Goal: Contribute content: Contribute content

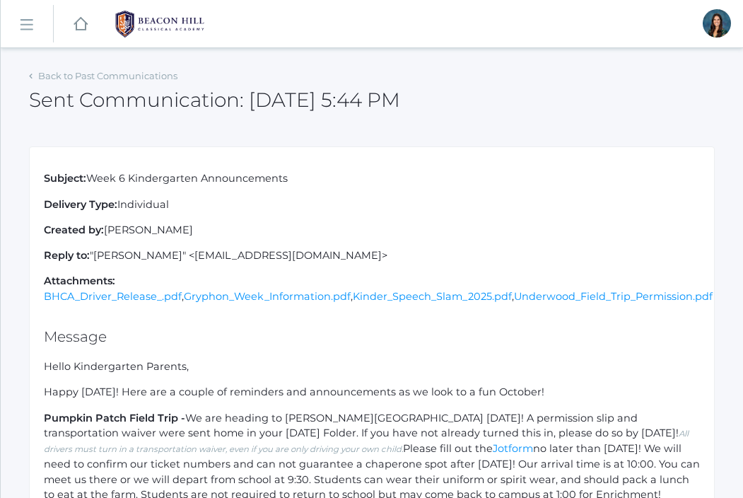
scroll to position [341, 0]
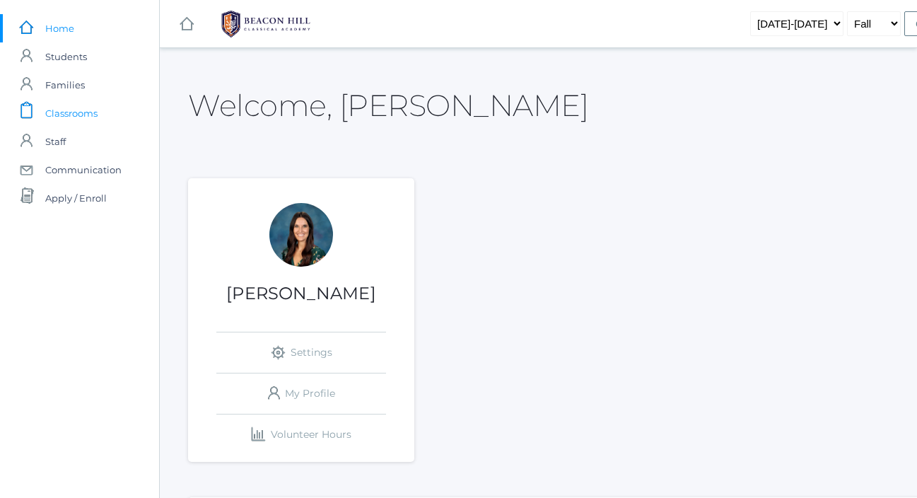
click at [101, 114] on link "icons/clipboard/plain Created with Sketch. Classrooms" at bounding box center [79, 113] width 159 height 28
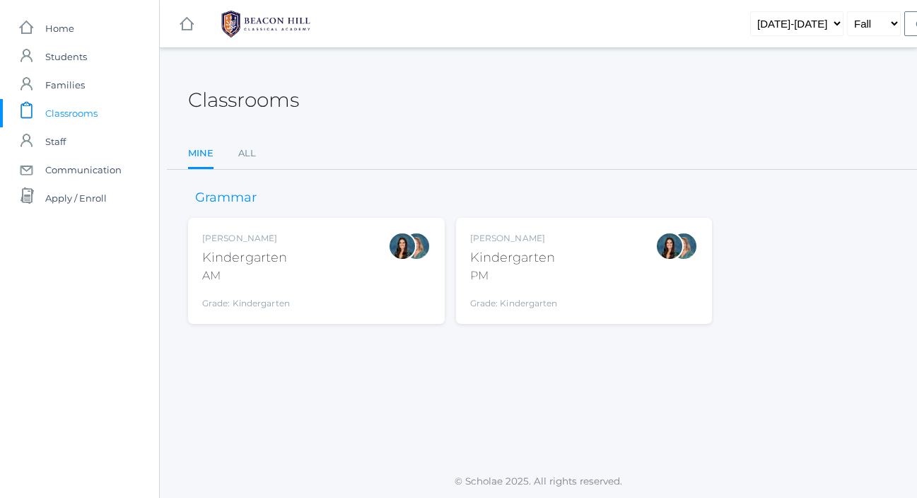
click at [314, 269] on div "Jordyn Dewey Kindergarten AM Grade: Kindergarten *KIND" at bounding box center [316, 271] width 228 height 78
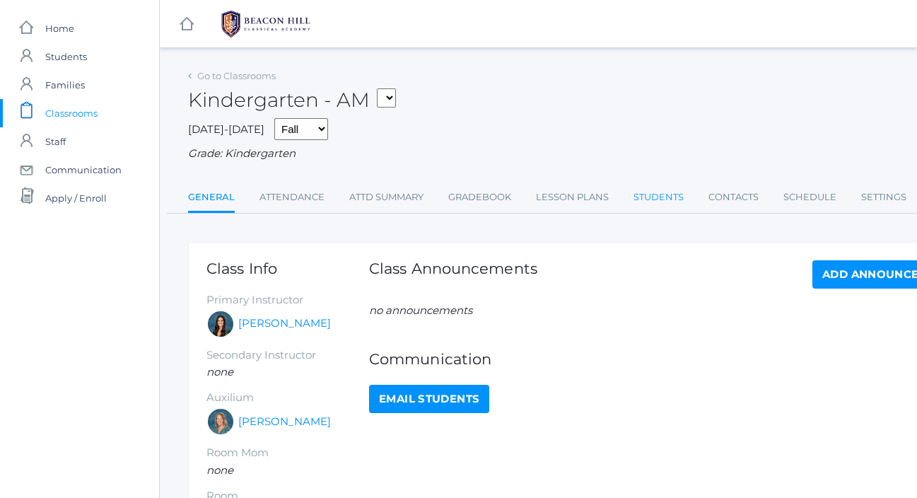
click at [657, 204] on link "Students" at bounding box center [658, 197] width 50 height 28
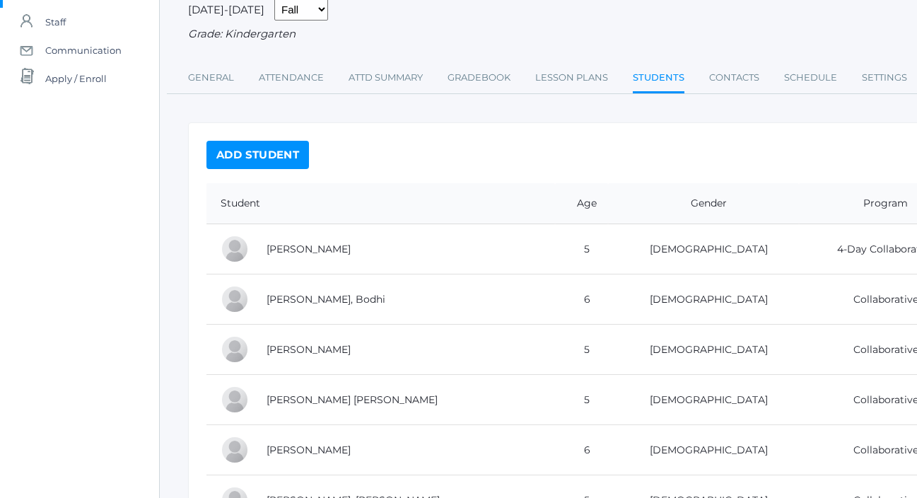
scroll to position [131, 0]
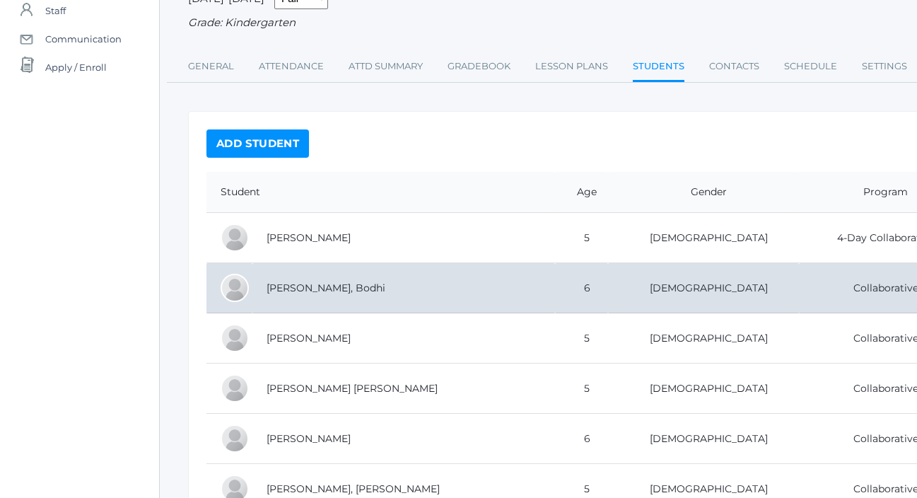
click at [370, 285] on td "[PERSON_NAME], Bodhi" at bounding box center [403, 288] width 303 height 50
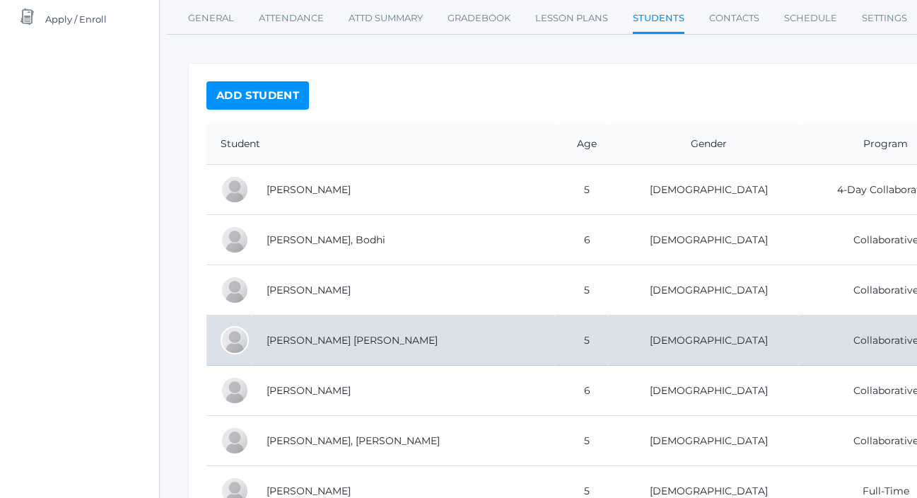
scroll to position [182, 0]
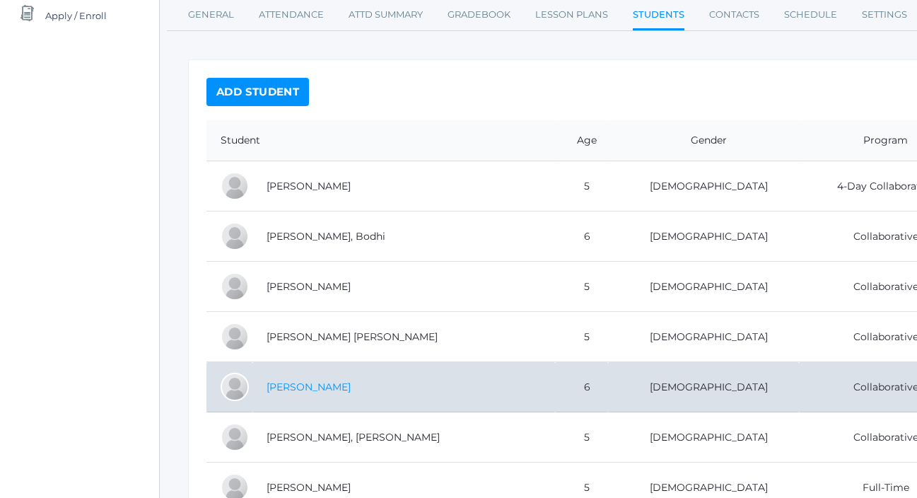
click at [316, 387] on link "[PERSON_NAME]" at bounding box center [308, 386] width 84 height 13
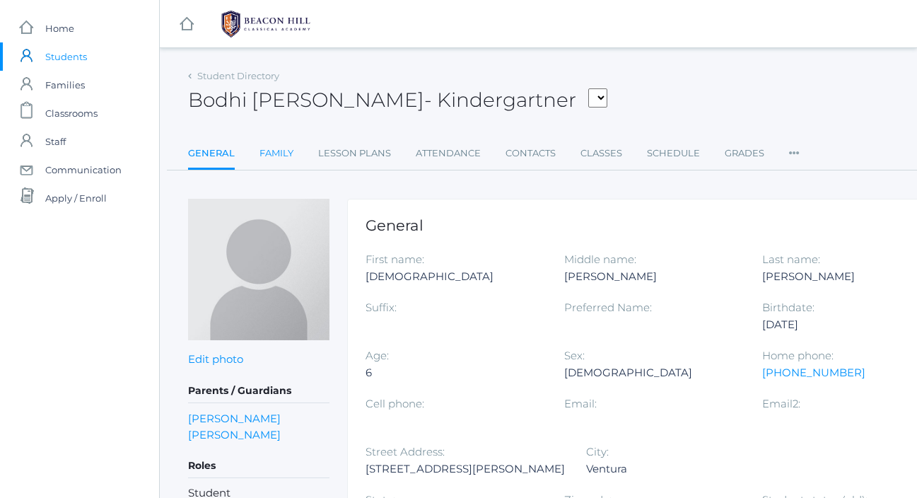
click at [278, 158] on link "Family" at bounding box center [276, 153] width 34 height 28
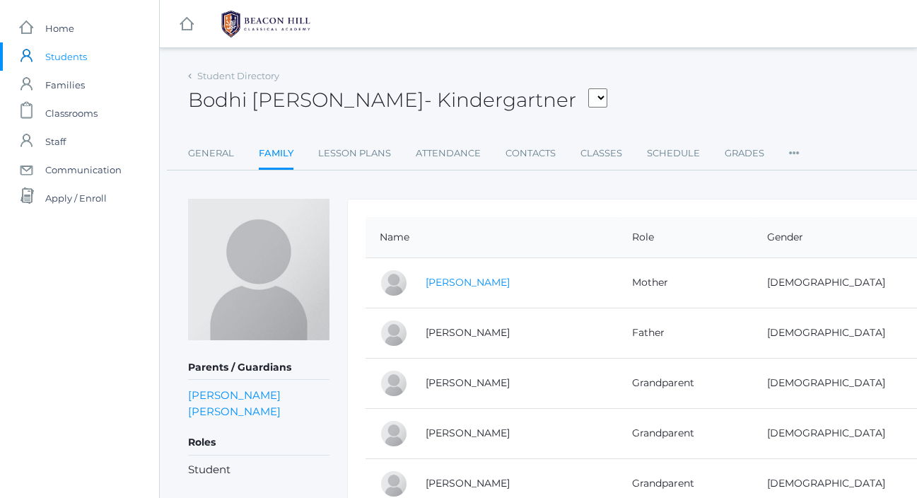
click at [468, 282] on link "[PERSON_NAME]" at bounding box center [468, 282] width 84 height 13
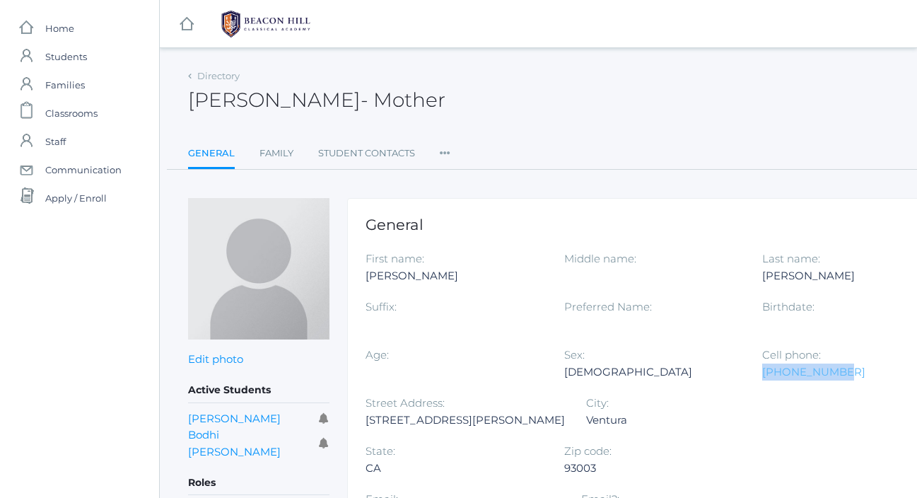
drag, startPoint x: 857, startPoint y: 374, endPoint x: 762, endPoint y: 374, distance: 94.7
click at [762, 374] on div "530-409-5580" at bounding box center [850, 371] width 177 height 17
copy link "530-409-5580"
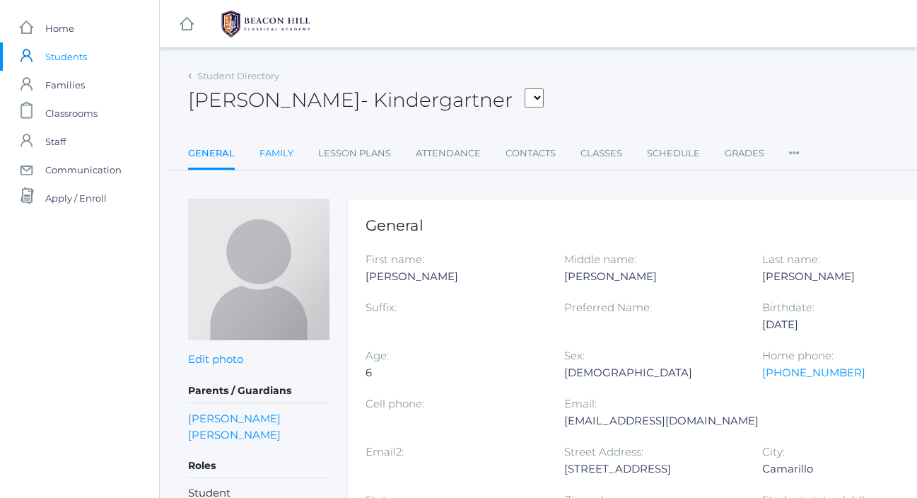
click at [276, 157] on link "Family" at bounding box center [276, 153] width 34 height 28
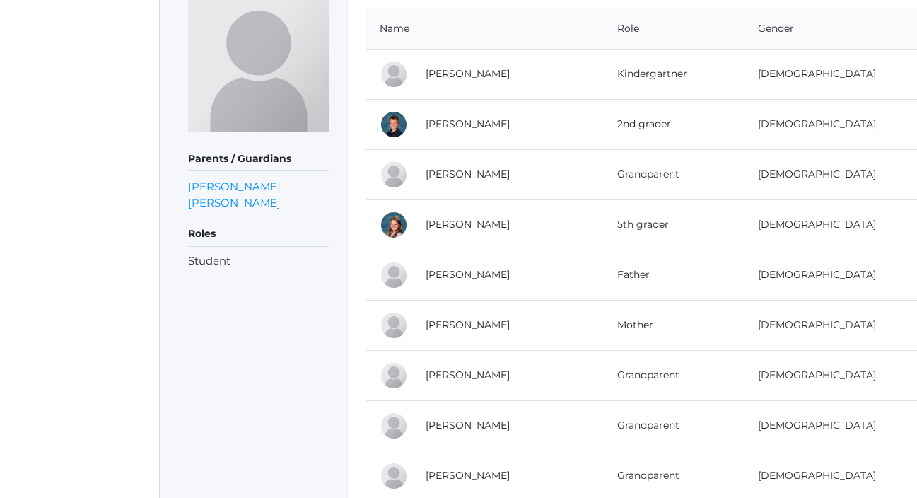
scroll to position [211, 0]
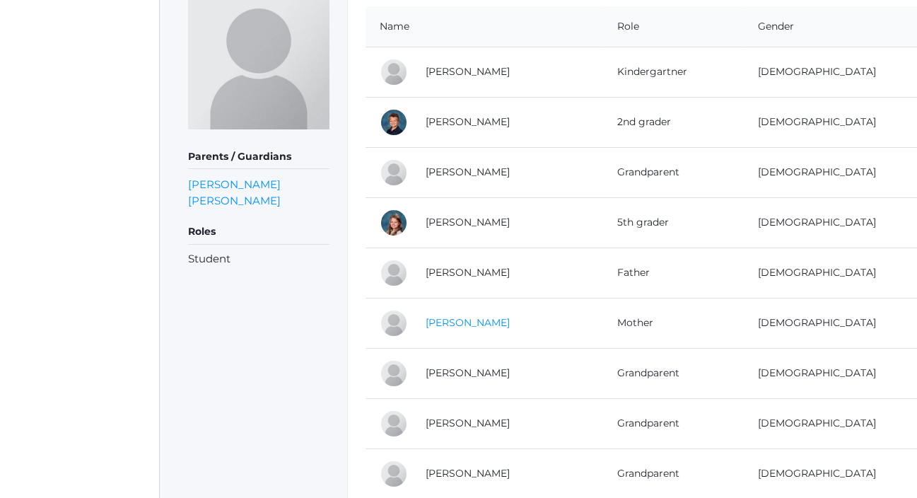
click at [485, 320] on link "Clara Hamilton" at bounding box center [468, 322] width 84 height 13
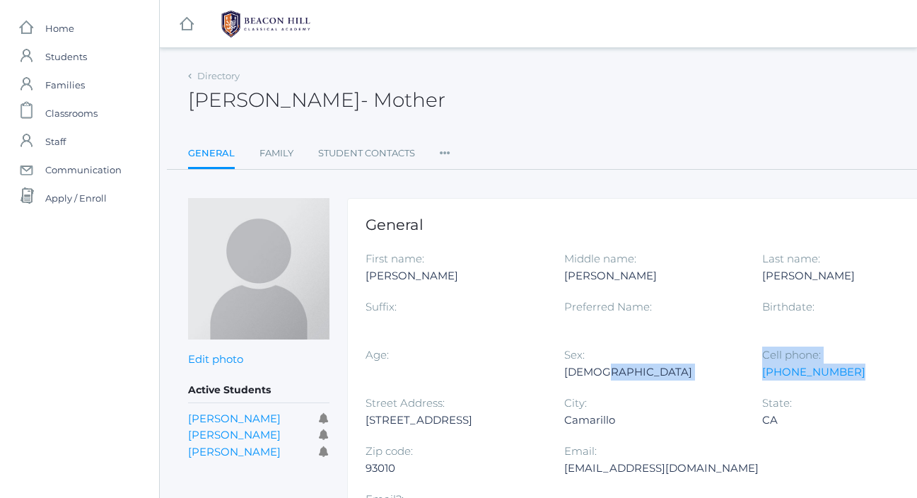
drag, startPoint x: 844, startPoint y: 370, endPoint x: 759, endPoint y: 373, distance: 84.9
click at [759, 373] on div "First name: Clara Middle name: Ruth Last name: Hamilton Suffix: Preferred Name:…" at bounding box center [663, 394] width 596 height 288
click at [884, 374] on div "(310) 403-4168" at bounding box center [850, 371] width 177 height 17
drag, startPoint x: 855, startPoint y: 374, endPoint x: 762, endPoint y: 375, distance: 93.3
click at [762, 375] on div "(310) 403-4168" at bounding box center [850, 371] width 177 height 17
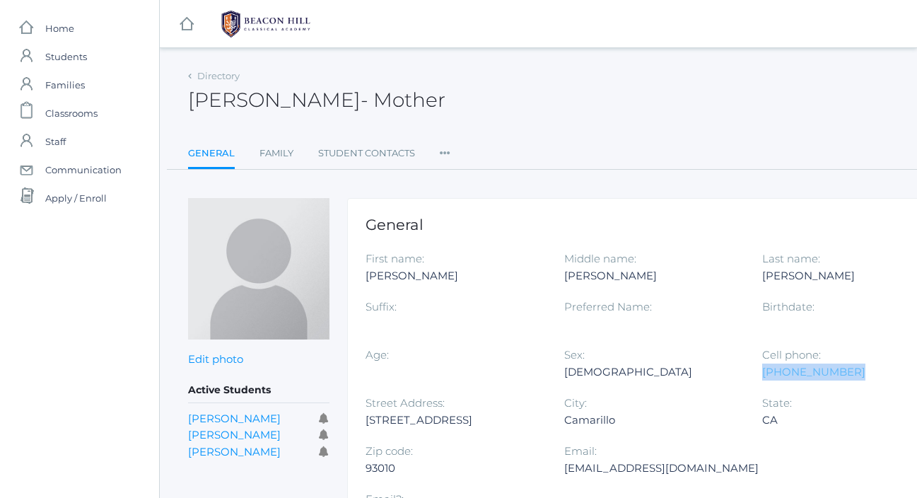
copy link "(310) 403-4168"
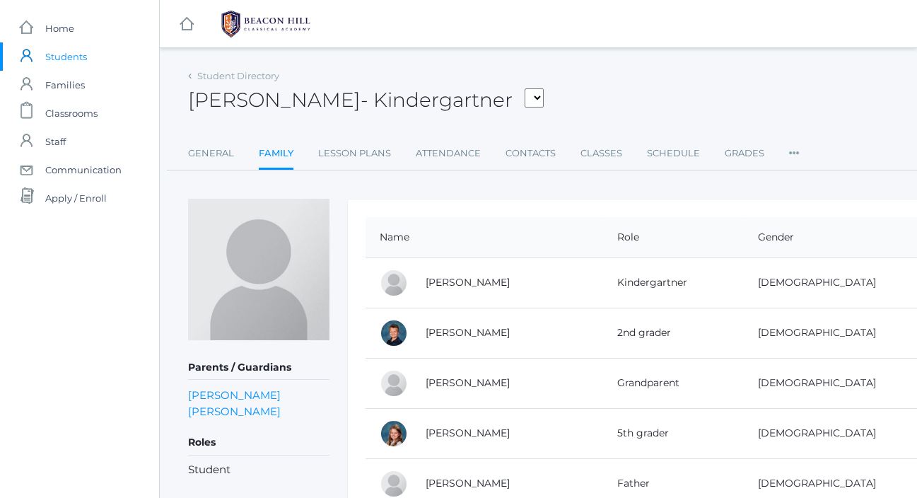
scroll to position [211, 0]
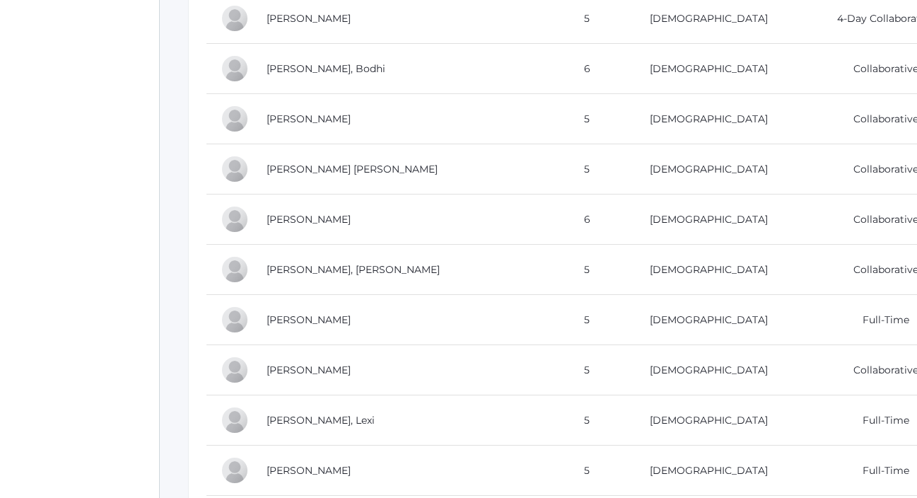
scroll to position [360, 0]
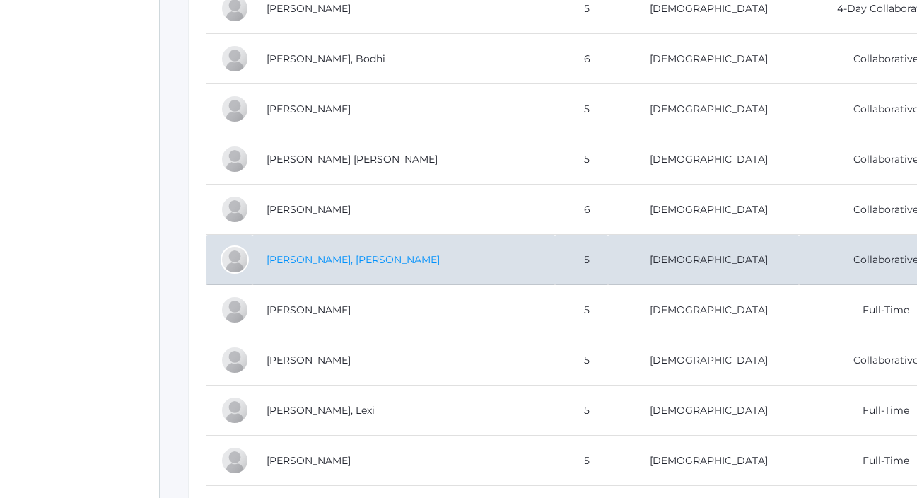
click at [292, 257] on link "[PERSON_NAME], [PERSON_NAME]" at bounding box center [352, 259] width 173 height 13
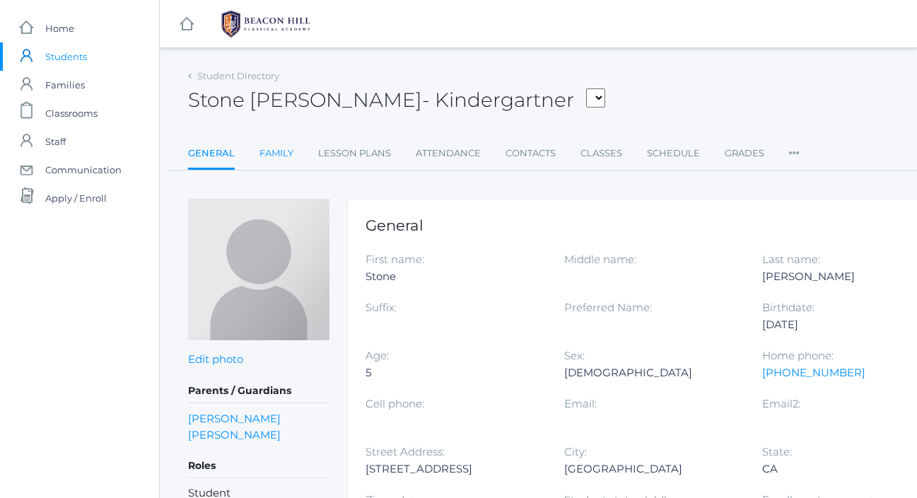
click at [289, 149] on link "Family" at bounding box center [276, 153] width 34 height 28
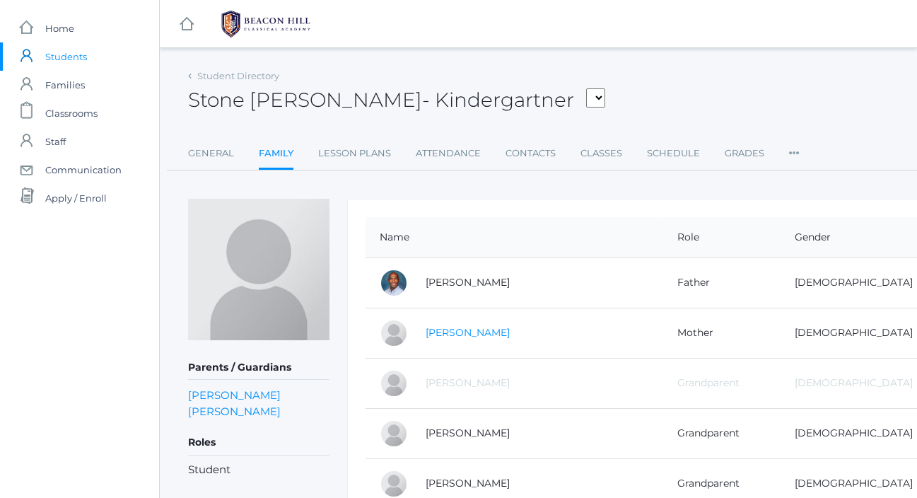
click at [467, 335] on link "[PERSON_NAME]" at bounding box center [468, 332] width 84 height 13
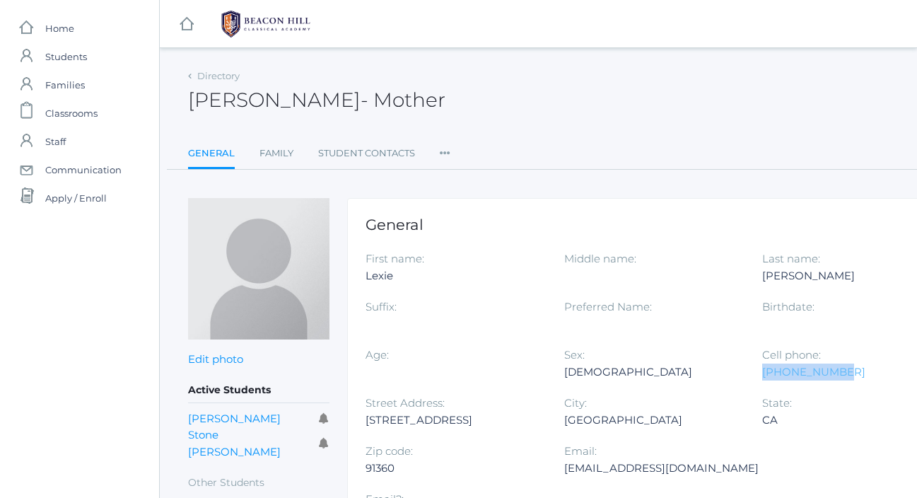
drag, startPoint x: 847, startPoint y: 377, endPoint x: 763, endPoint y: 374, distance: 84.2
click at [763, 374] on div "[PHONE_NUMBER]" at bounding box center [850, 371] width 177 height 17
copy link "[PHONE_NUMBER]"
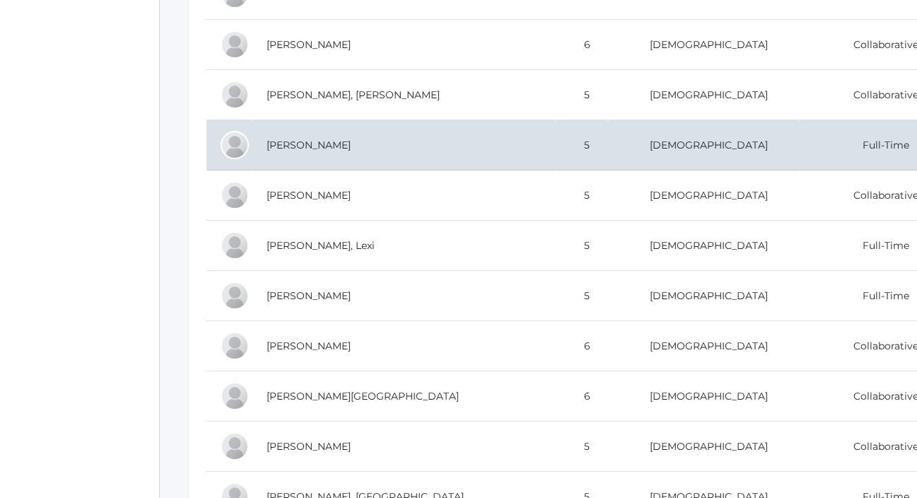
scroll to position [527, 0]
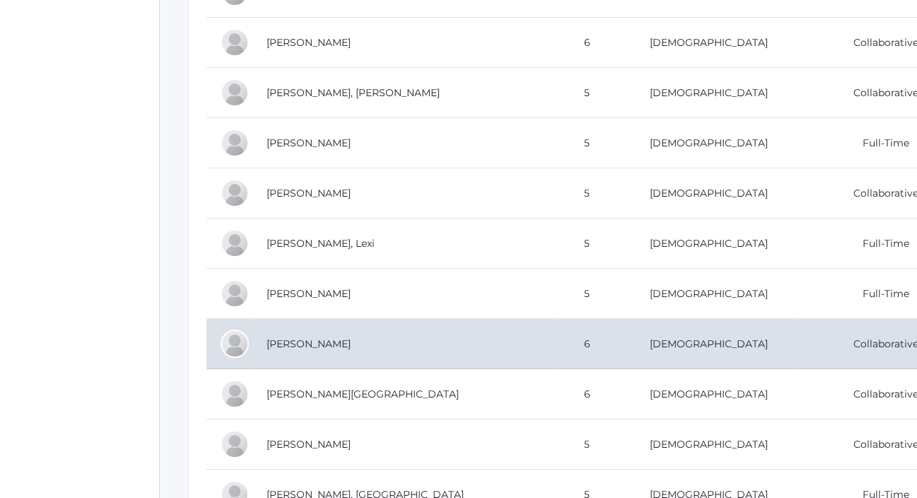
click at [363, 342] on td "[PERSON_NAME]" at bounding box center [403, 344] width 303 height 50
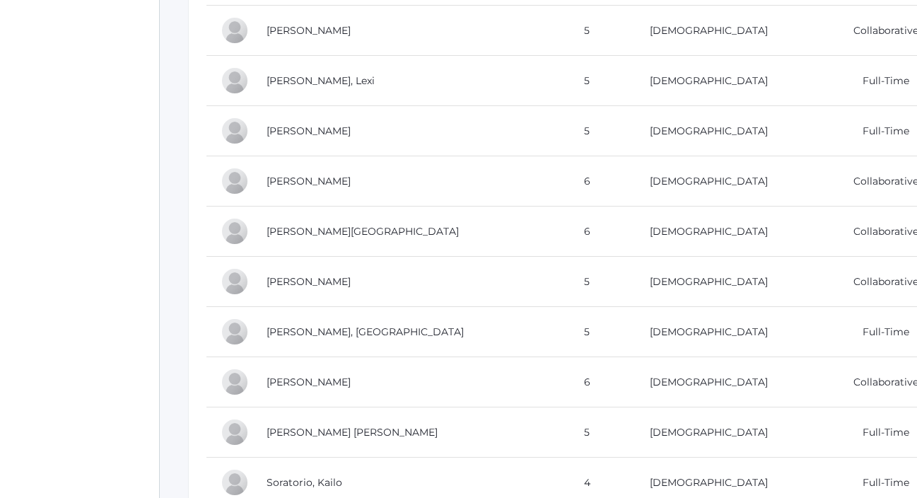
scroll to position [698, 0]
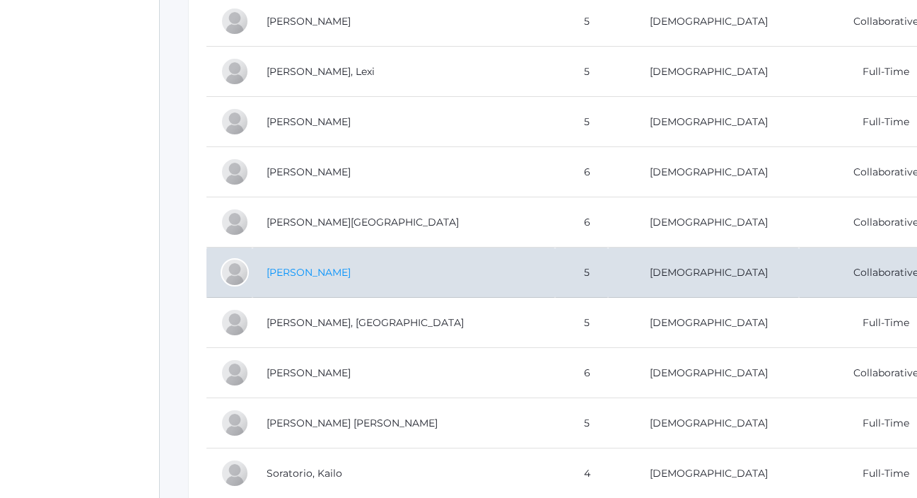
click at [304, 268] on link "[PERSON_NAME]" at bounding box center [308, 272] width 84 height 13
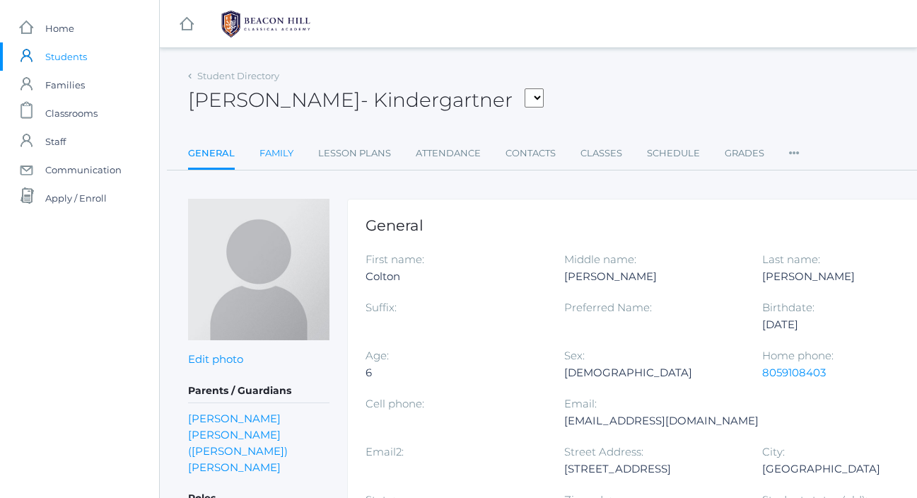
click at [269, 162] on link "Family" at bounding box center [276, 153] width 34 height 28
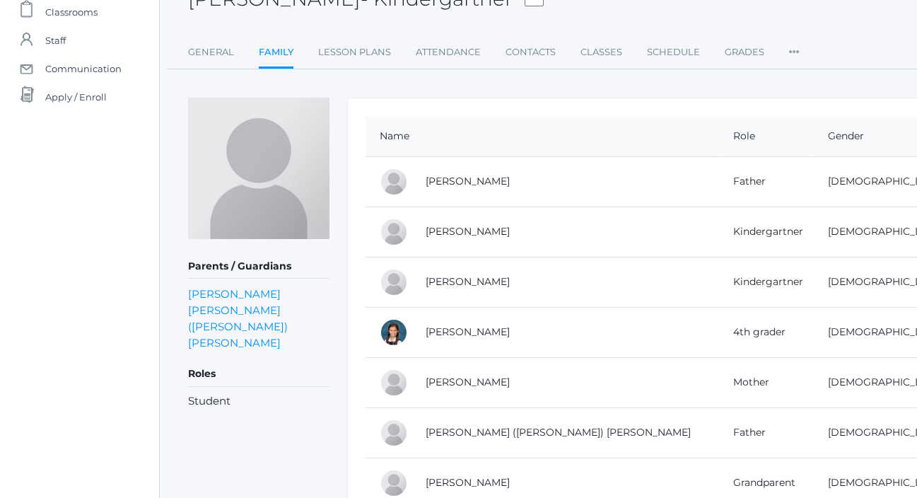
scroll to position [102, 0]
click at [455, 377] on link "[PERSON_NAME]" at bounding box center [468, 381] width 84 height 13
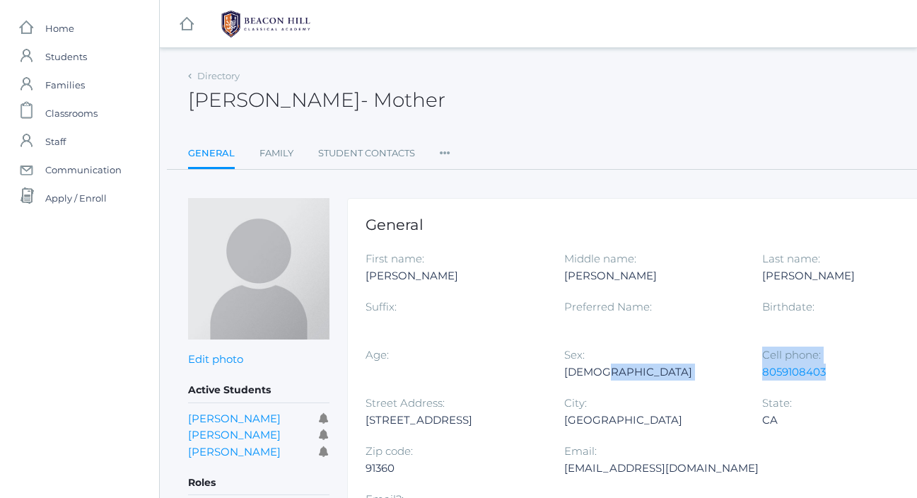
drag, startPoint x: 756, startPoint y: 378, endPoint x: 836, endPoint y: 375, distance: 79.9
click at [836, 375] on div "First name: [PERSON_NAME] Middle name: [PERSON_NAME] Last name: [PERSON_NAME] S…" at bounding box center [663, 394] width 596 height 288
click at [836, 375] on div "8059108403" at bounding box center [850, 371] width 177 height 17
drag, startPoint x: 834, startPoint y: 375, endPoint x: 763, endPoint y: 377, distance: 71.4
click at [763, 377] on div "8059108403" at bounding box center [850, 371] width 177 height 17
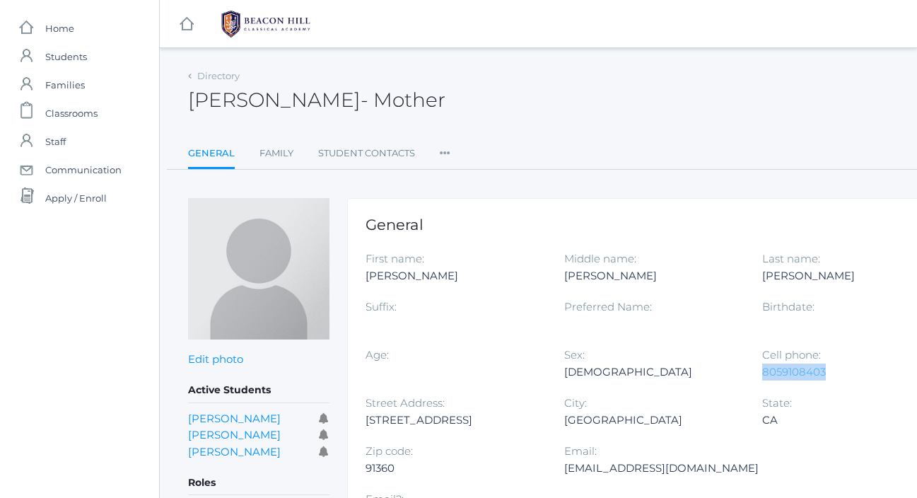
copy link "8059108403"
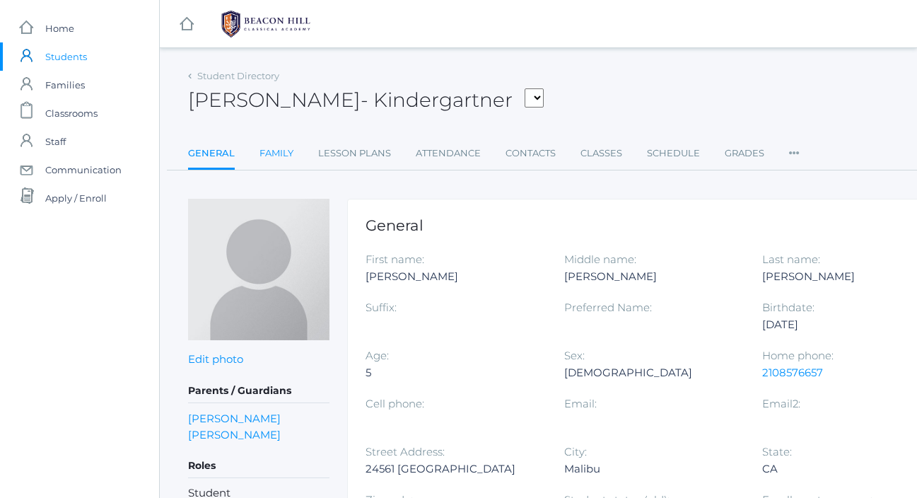
click at [286, 156] on link "Family" at bounding box center [276, 153] width 34 height 28
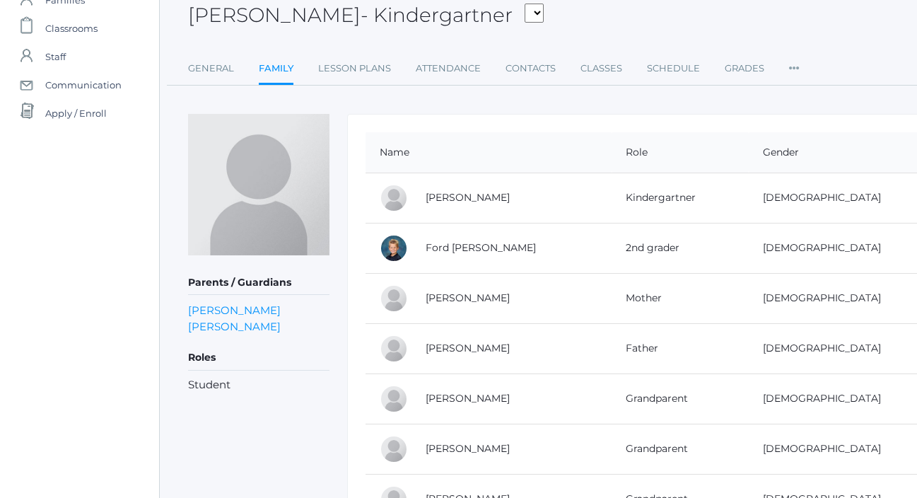
scroll to position [86, 0]
click at [481, 300] on link "[PERSON_NAME]" at bounding box center [468, 297] width 84 height 13
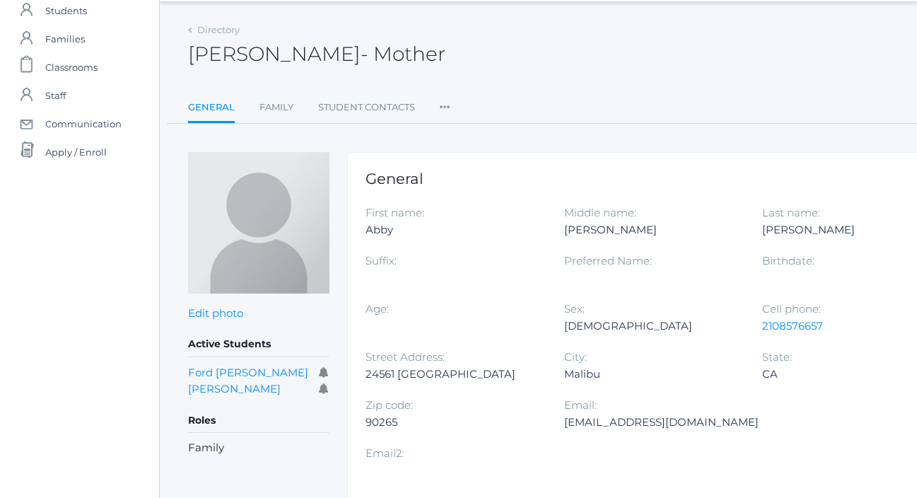
scroll to position [57, 0]
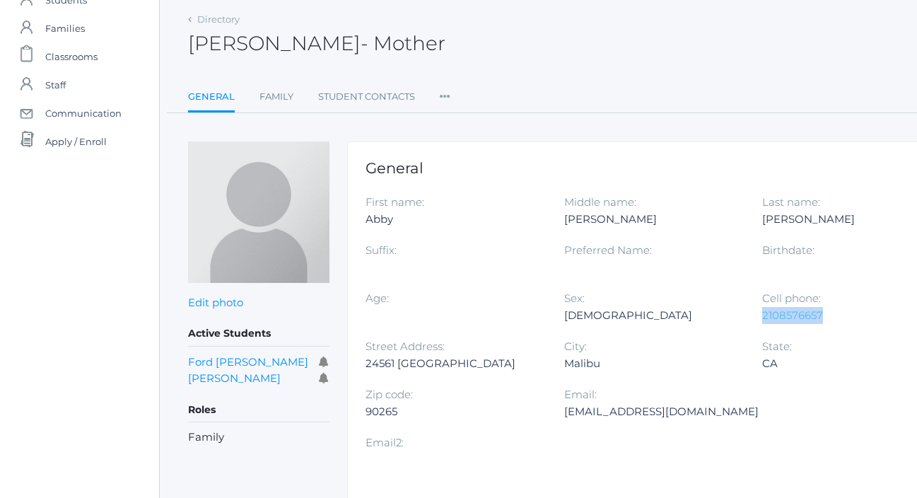
drag, startPoint x: 845, startPoint y: 314, endPoint x: 761, endPoint y: 315, distance: 84.1
click at [762, 316] on div "2108576657" at bounding box center [850, 315] width 177 height 17
copy link "2108576657"
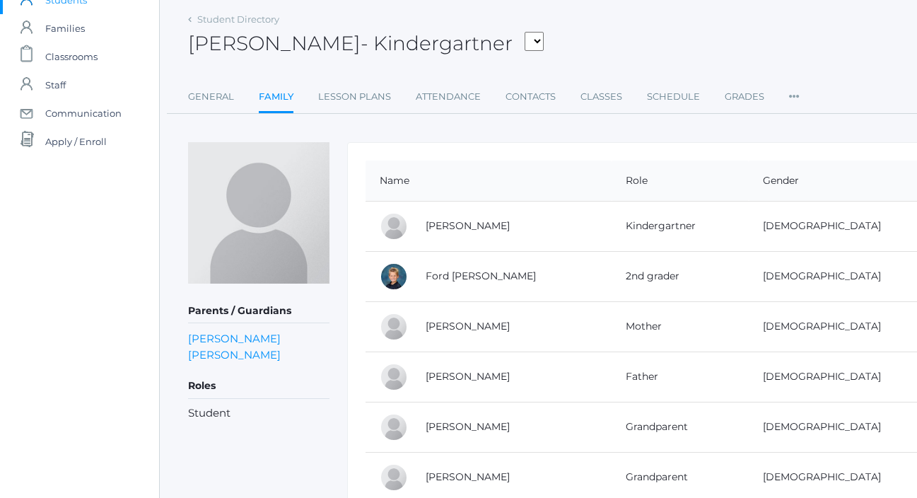
scroll to position [86, 0]
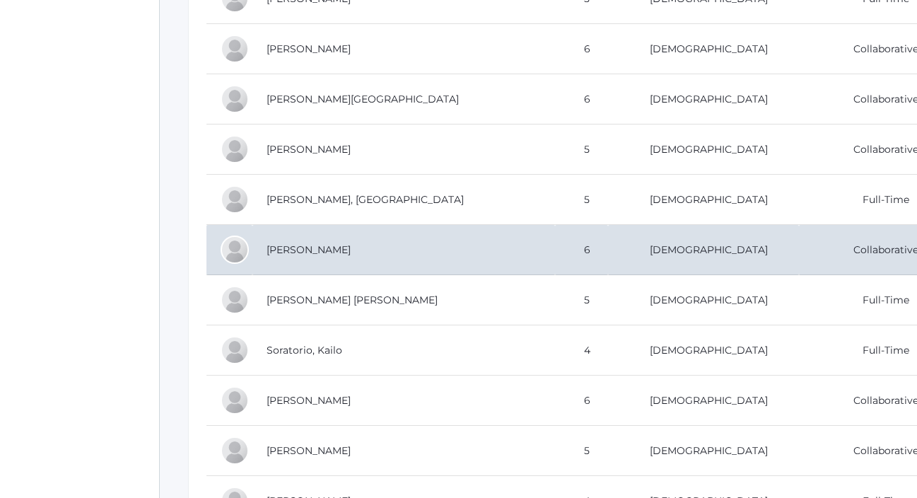
scroll to position [840, 0]
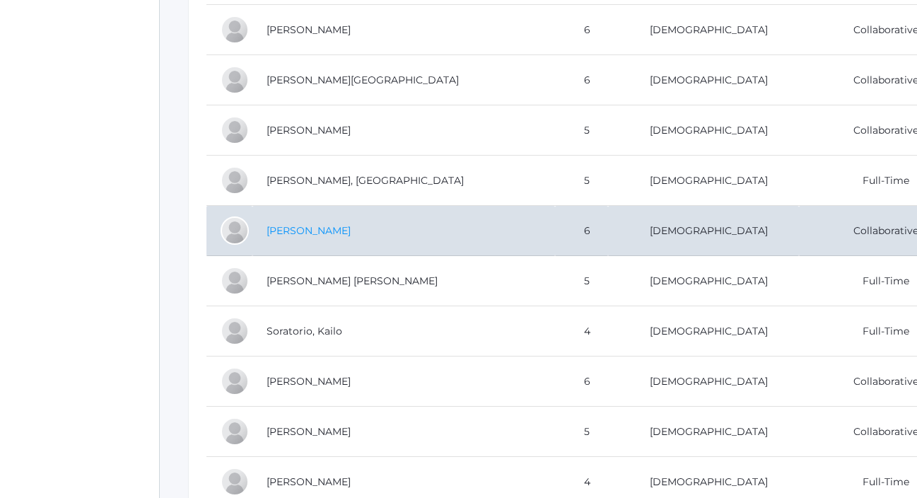
click at [300, 235] on link "[PERSON_NAME]" at bounding box center [308, 230] width 84 height 13
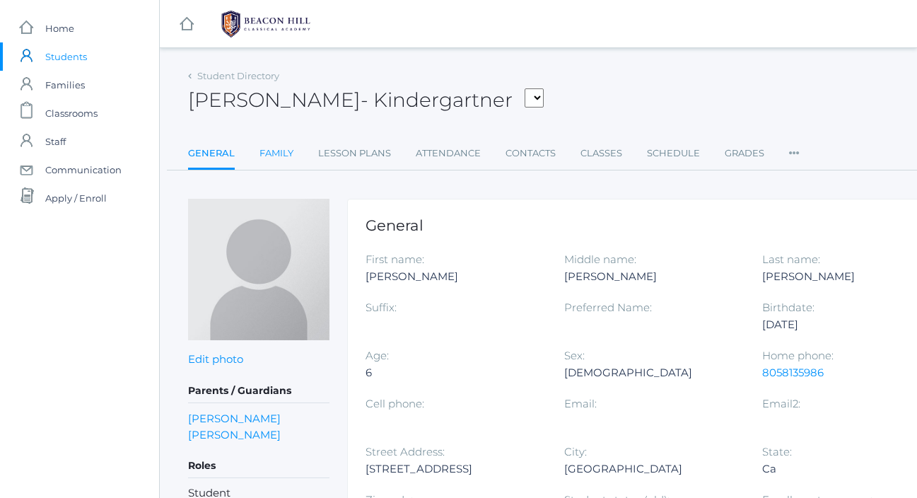
click at [285, 155] on link "Family" at bounding box center [276, 153] width 34 height 28
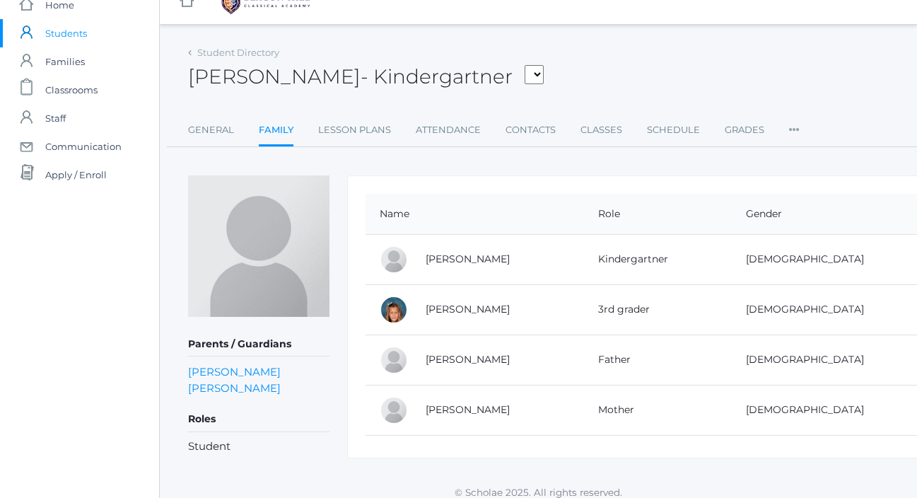
scroll to position [35, 0]
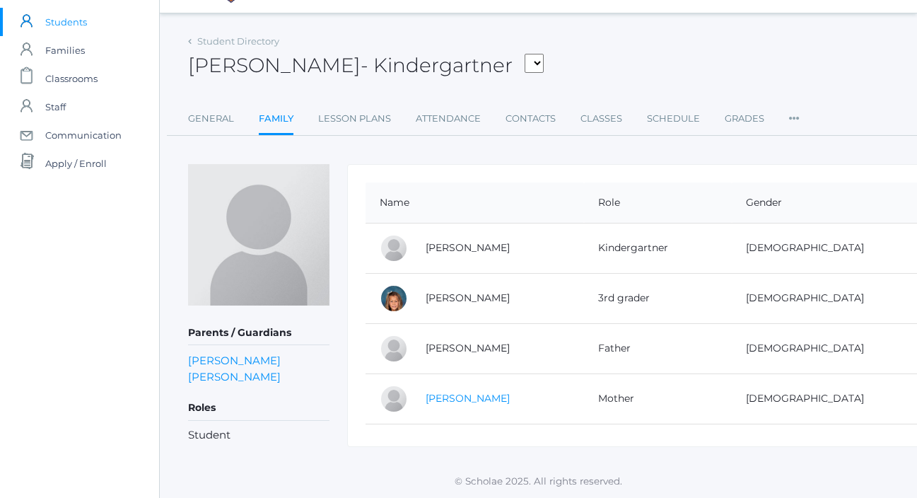
click at [459, 399] on link "[PERSON_NAME]" at bounding box center [468, 398] width 84 height 13
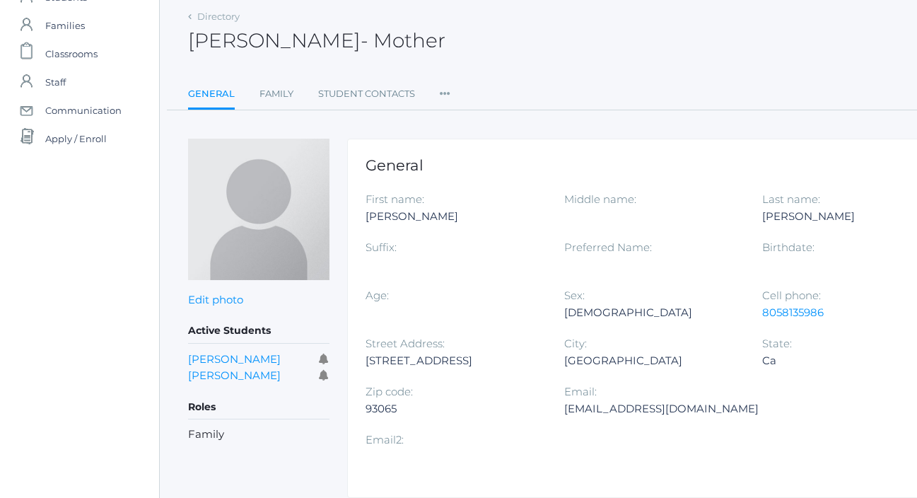
scroll to position [63, 0]
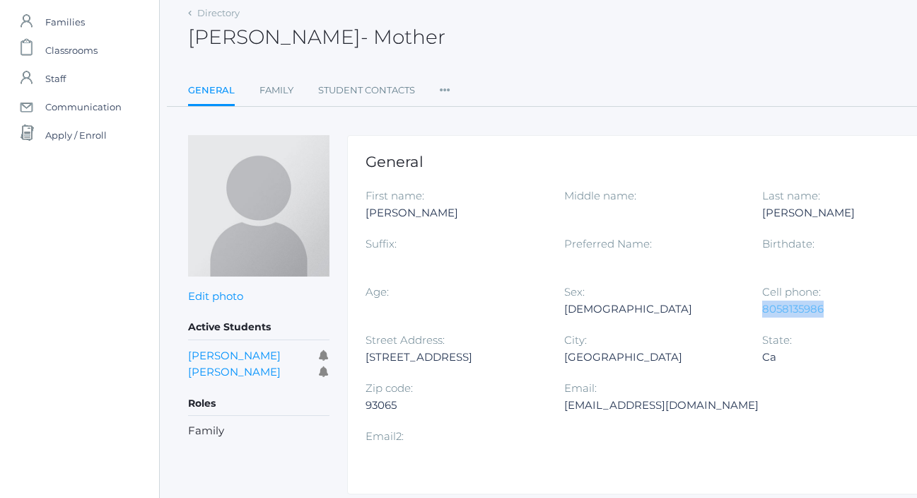
drag, startPoint x: 828, startPoint y: 309, endPoint x: 762, endPoint y: 311, distance: 66.5
click at [762, 311] on div "8058135986" at bounding box center [850, 308] width 177 height 17
copy link "8058135986"
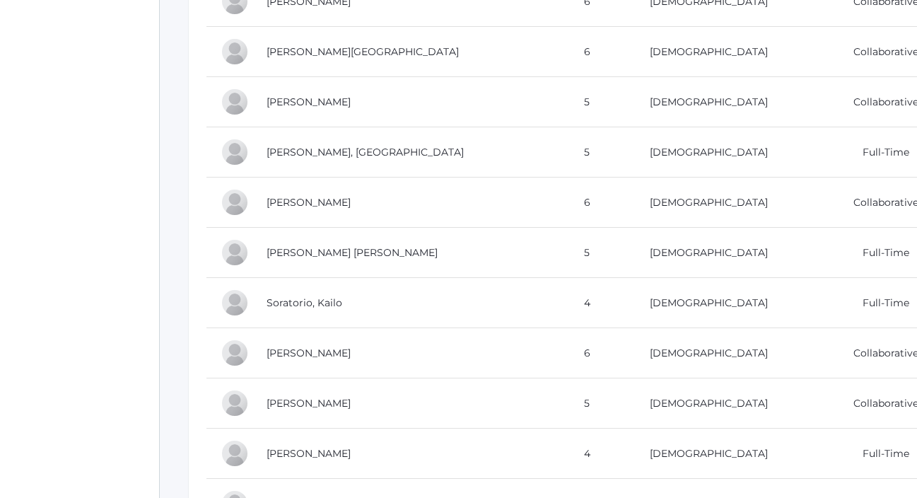
scroll to position [970, 0]
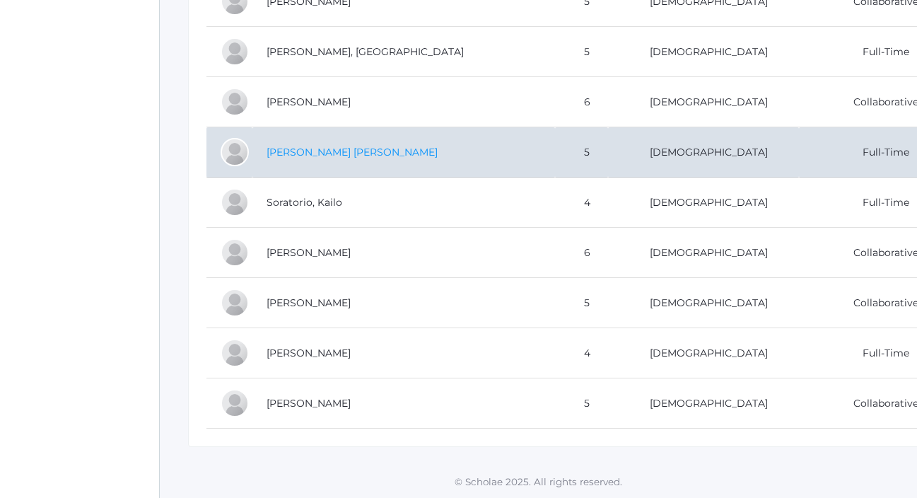
click at [333, 148] on link "[PERSON_NAME] [PERSON_NAME]" at bounding box center [351, 152] width 171 height 13
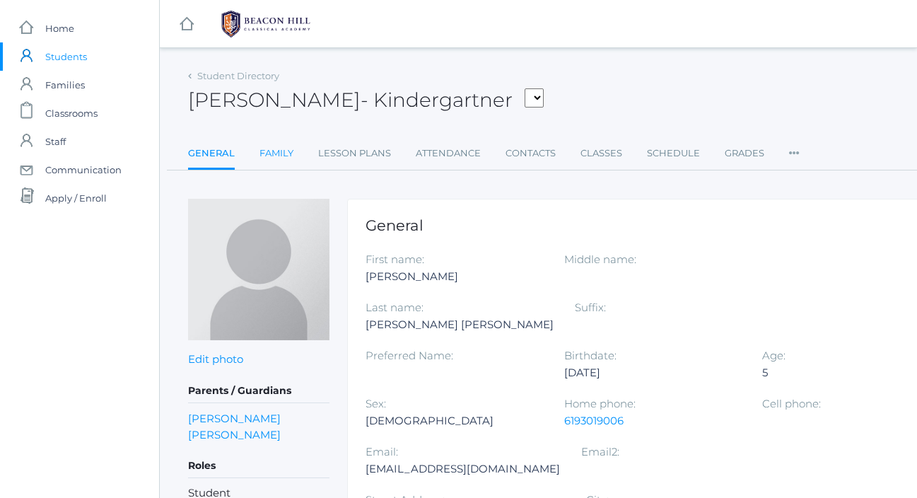
click at [282, 151] on link "Family" at bounding box center [276, 153] width 34 height 28
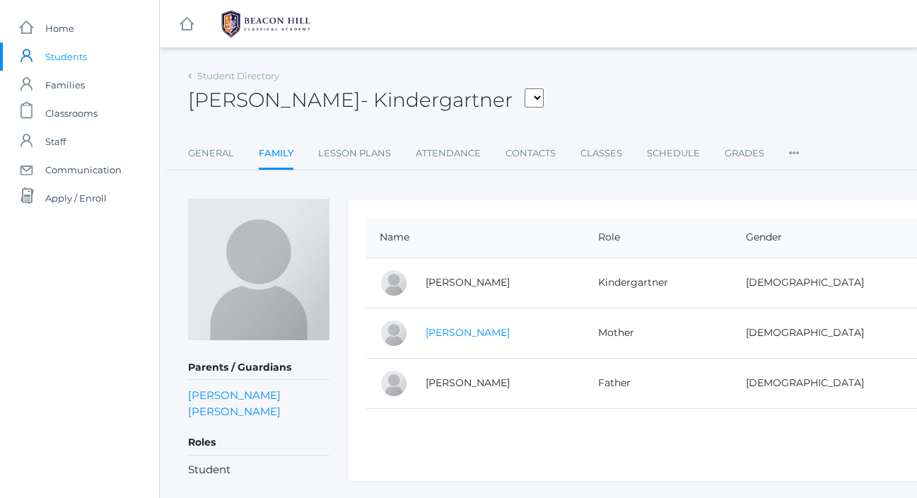
click at [444, 334] on link "Teresa Serafini Pozzi" at bounding box center [468, 332] width 84 height 13
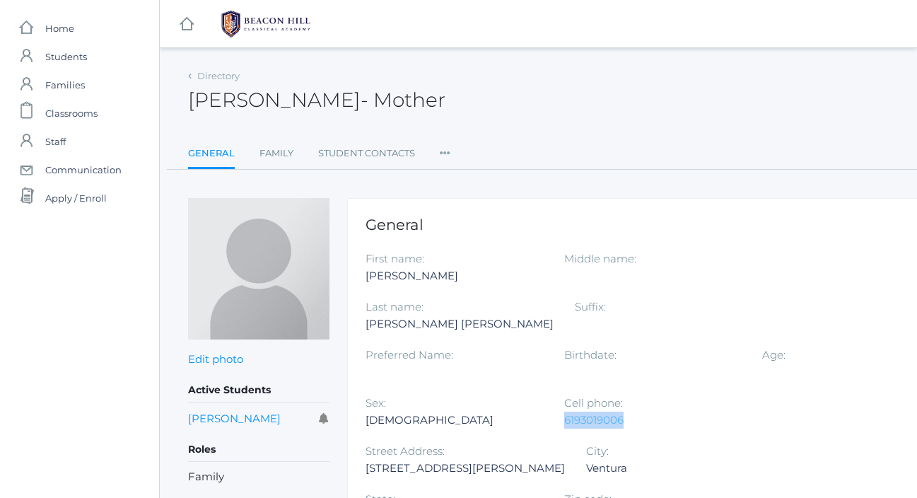
drag, startPoint x: 849, startPoint y: 378, endPoint x: 765, endPoint y: 377, distance: 84.1
click at [741, 411] on div "6193019006" at bounding box center [652, 419] width 177 height 17
copy link "6193019006"
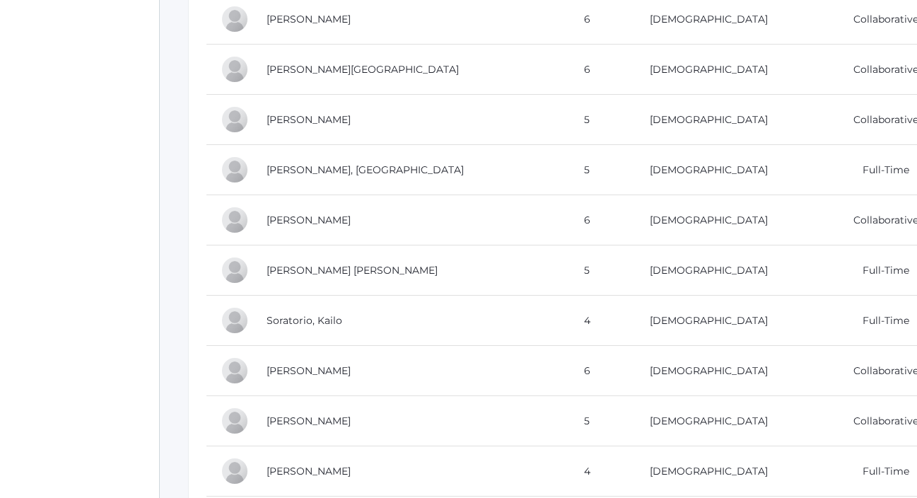
scroll to position [970, 0]
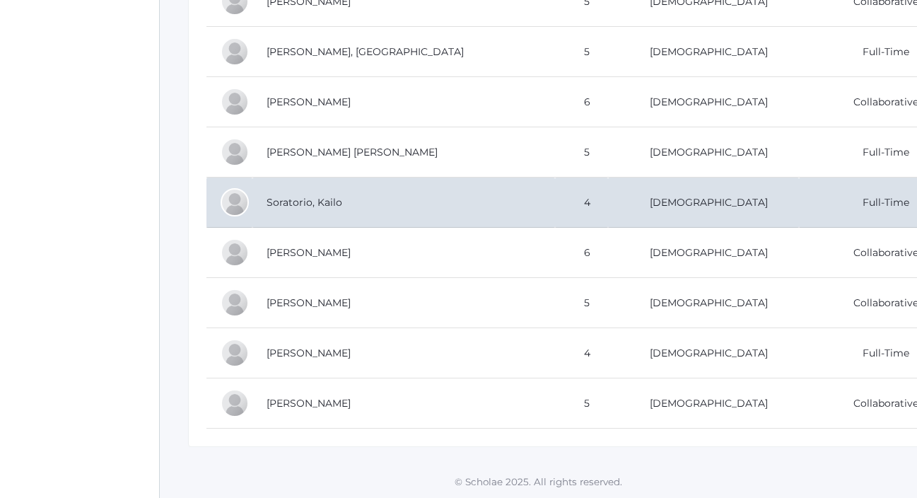
click at [319, 208] on td "Soratorio, Kailo" at bounding box center [403, 202] width 303 height 50
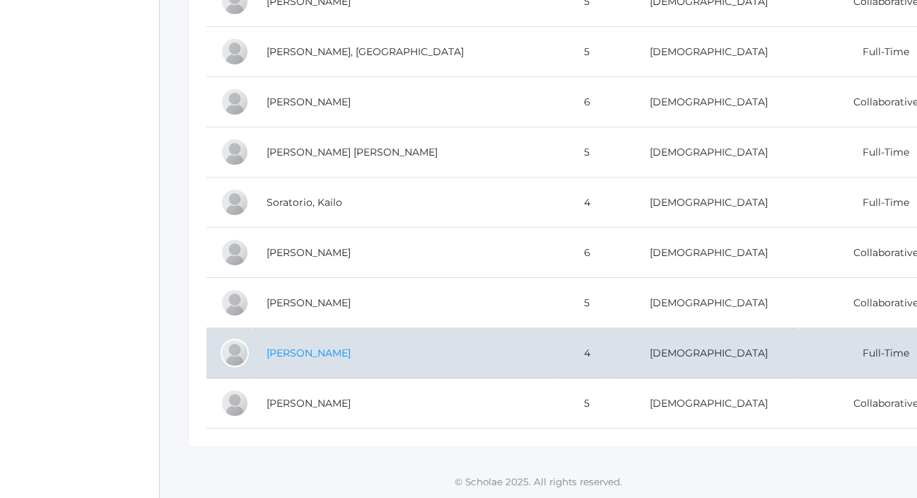
click at [312, 356] on link "[PERSON_NAME]" at bounding box center [308, 352] width 84 height 13
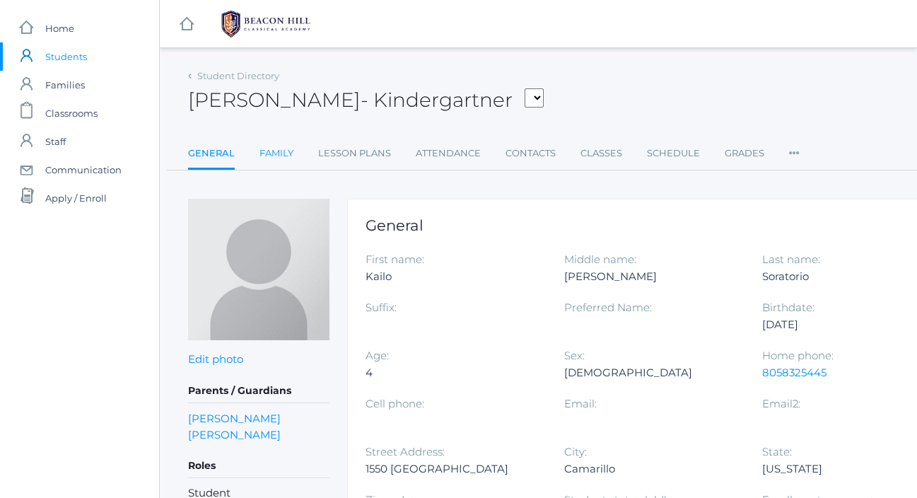
click at [281, 157] on link "Family" at bounding box center [276, 153] width 34 height 28
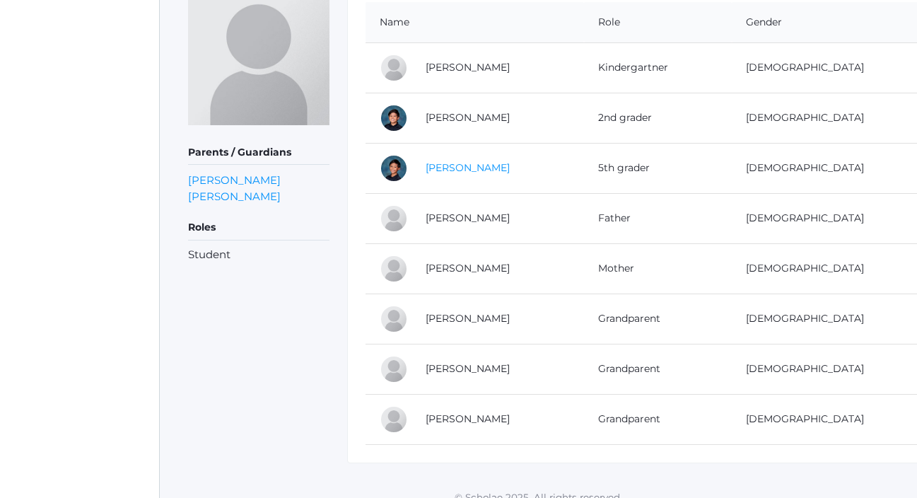
scroll to position [228, 0]
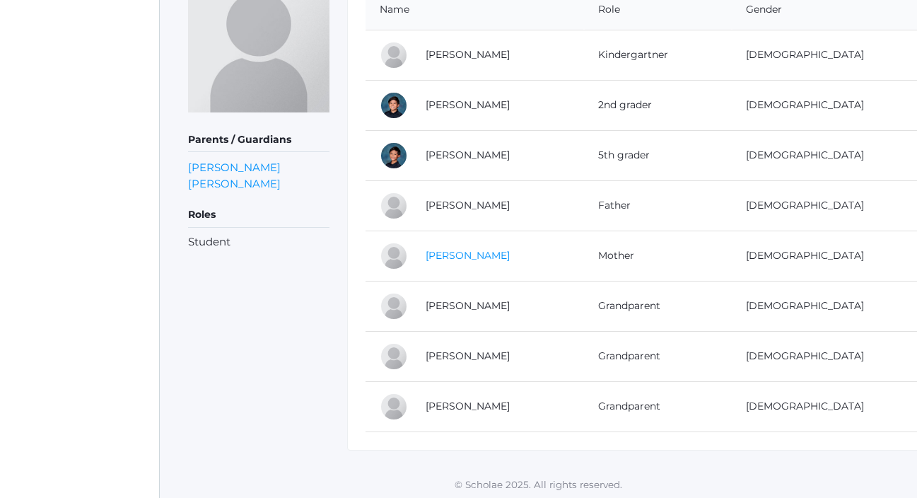
click at [471, 254] on link "[PERSON_NAME]" at bounding box center [468, 255] width 84 height 13
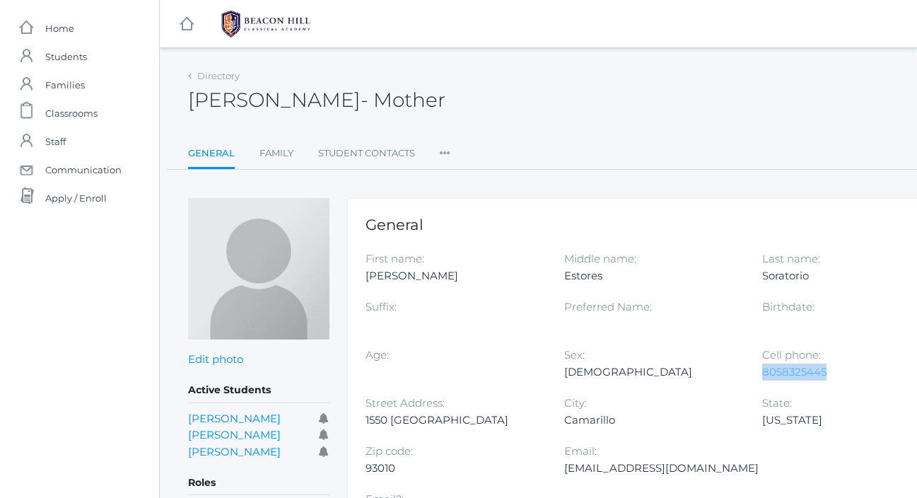
drag, startPoint x: 835, startPoint y: 371, endPoint x: 764, endPoint y: 372, distance: 71.4
click at [764, 372] on div "8058325445" at bounding box center [850, 371] width 177 height 17
copy link "8058325445"
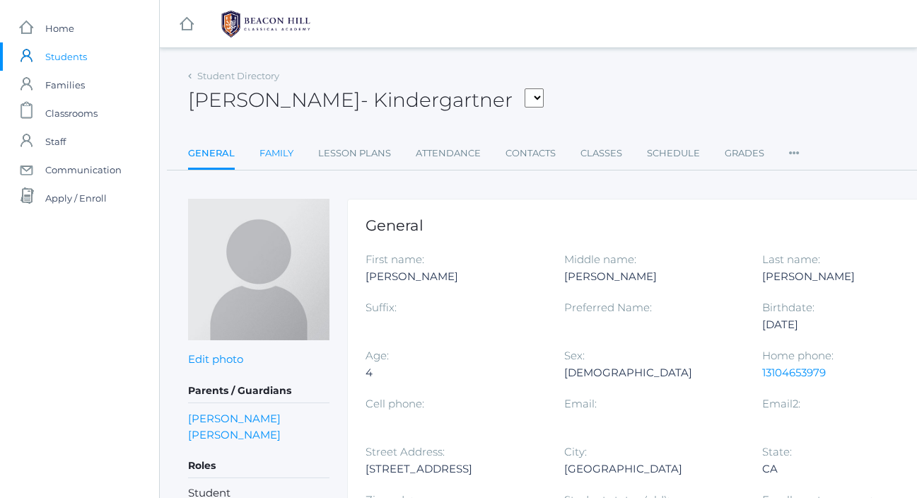
click at [281, 156] on link "Family" at bounding box center [276, 153] width 34 height 28
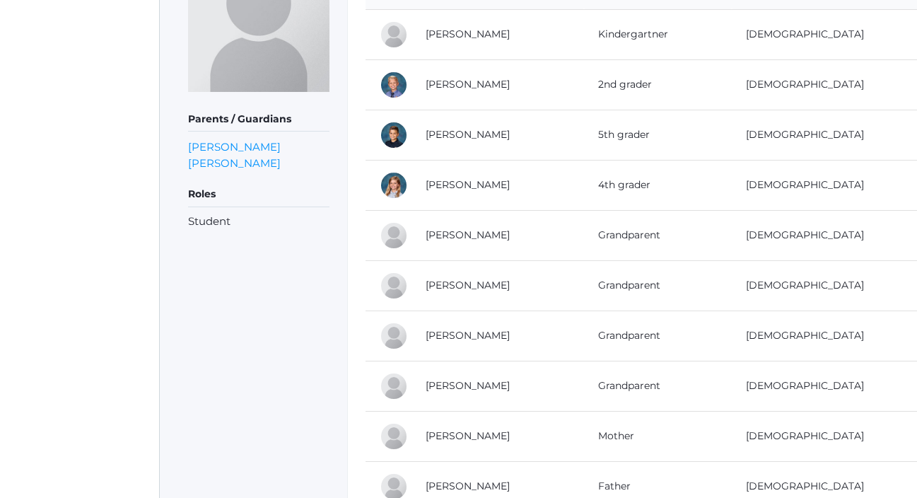
scroll to position [332, 0]
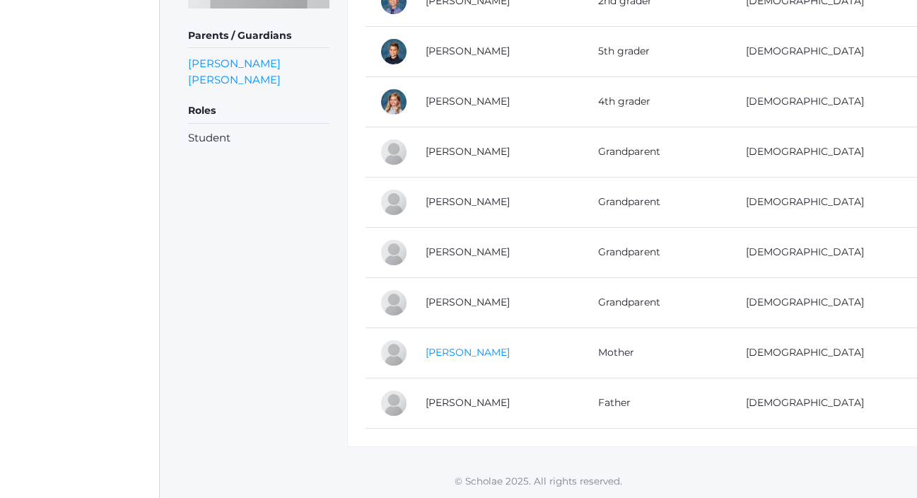
click at [455, 348] on link "Kate Zacharia" at bounding box center [468, 352] width 84 height 13
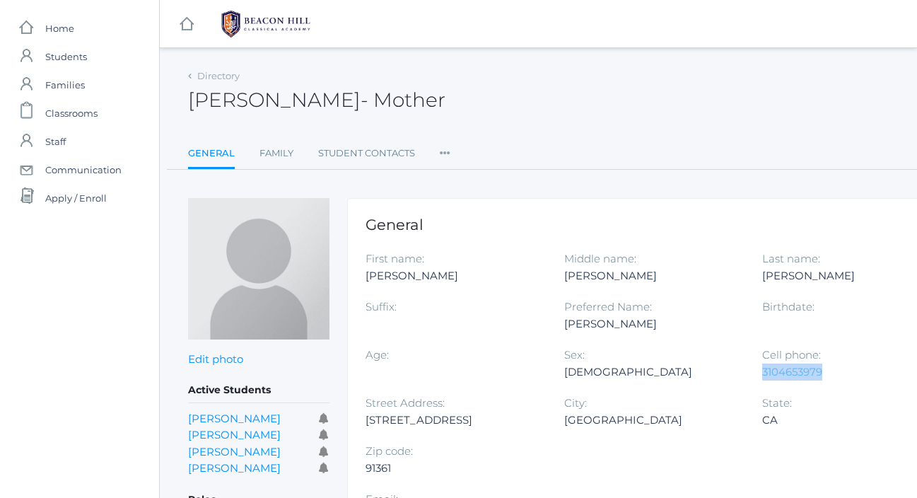
drag, startPoint x: 830, startPoint y: 369, endPoint x: 765, endPoint y: 373, distance: 65.2
click at [765, 373] on div "3104653979" at bounding box center [850, 371] width 177 height 17
copy link "3104653979"
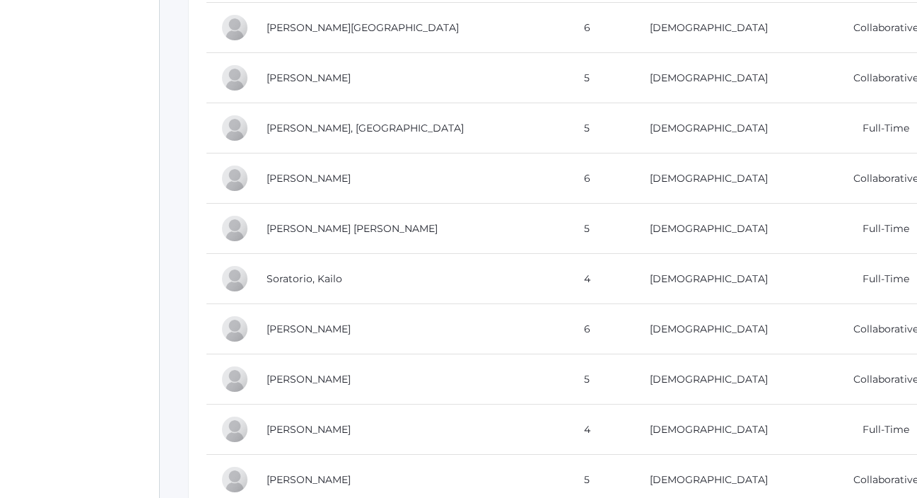
scroll to position [970, 0]
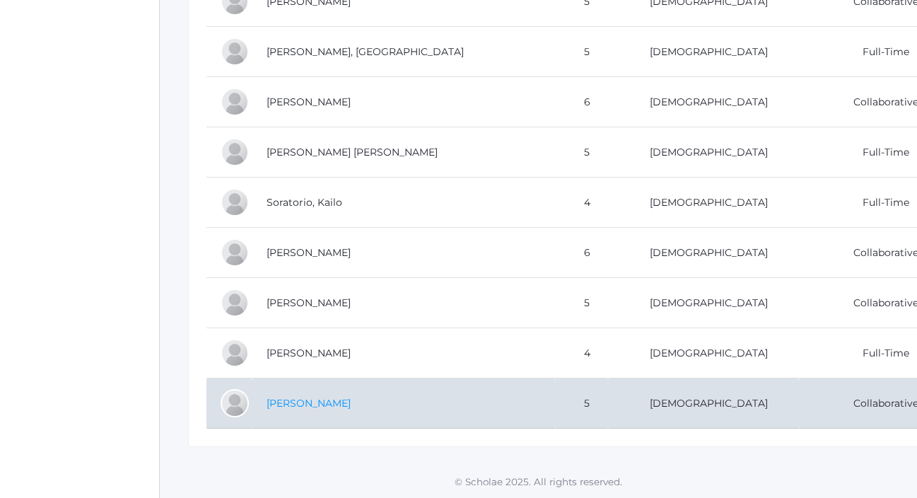
click at [310, 398] on link "Zeller, Shem" at bounding box center [308, 403] width 84 height 13
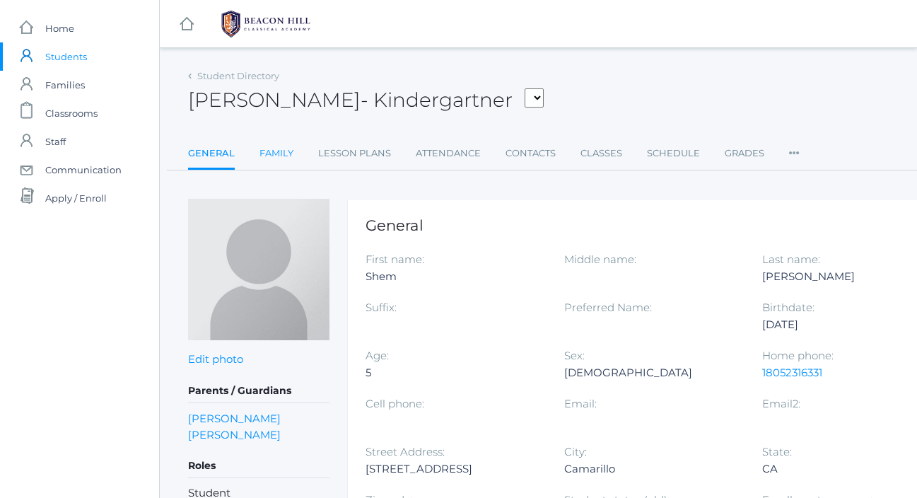
click at [278, 157] on link "Family" at bounding box center [276, 153] width 34 height 28
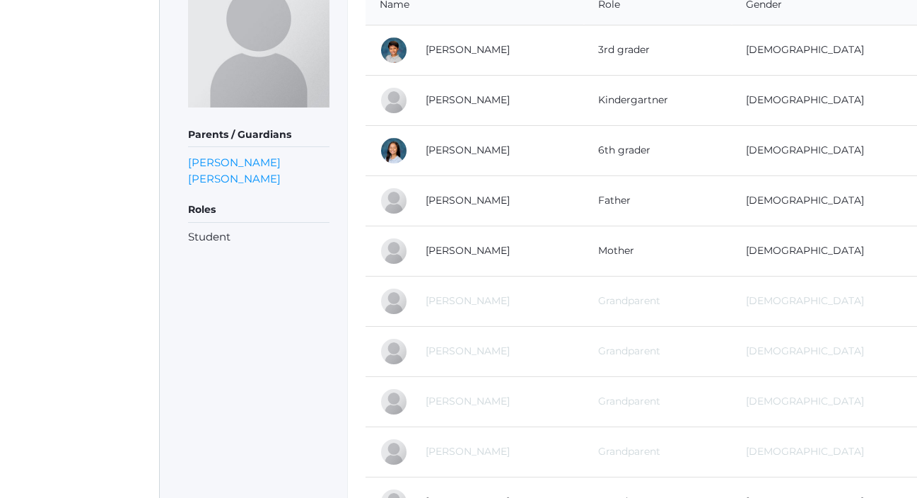
scroll to position [257, 0]
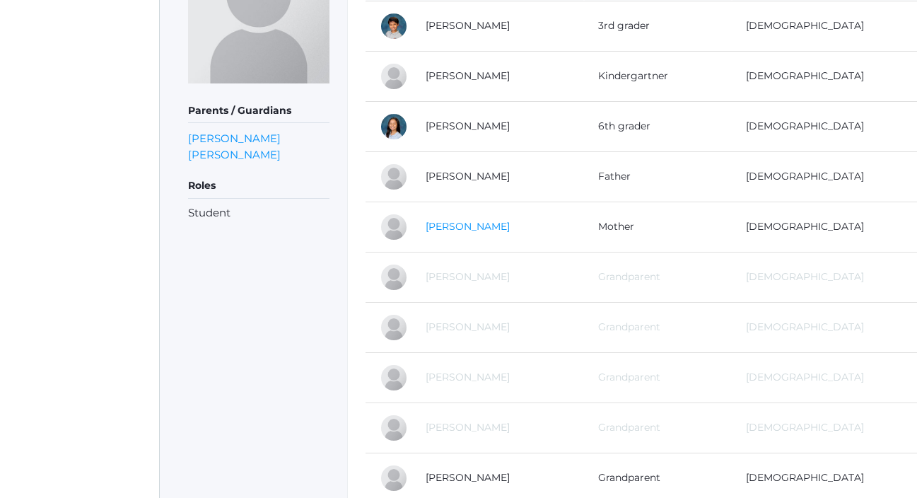
click at [457, 227] on link "Taylor Zeller" at bounding box center [468, 226] width 84 height 13
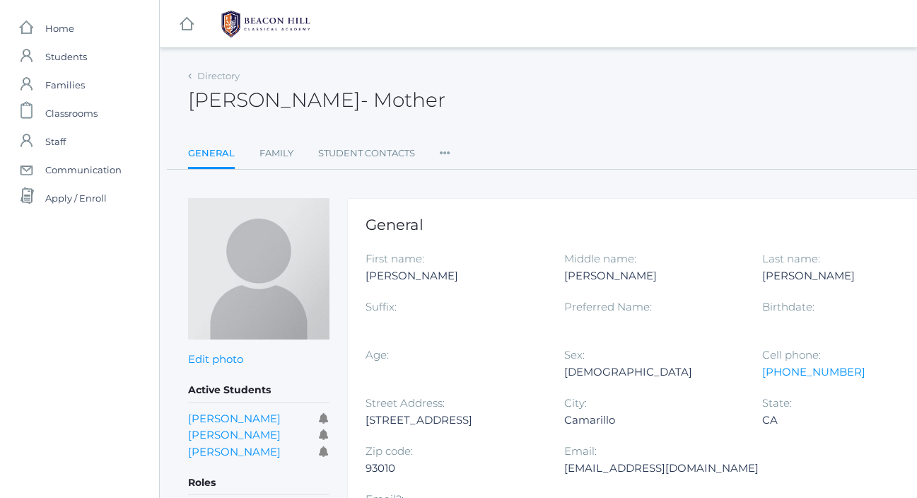
scroll to position [71, 0]
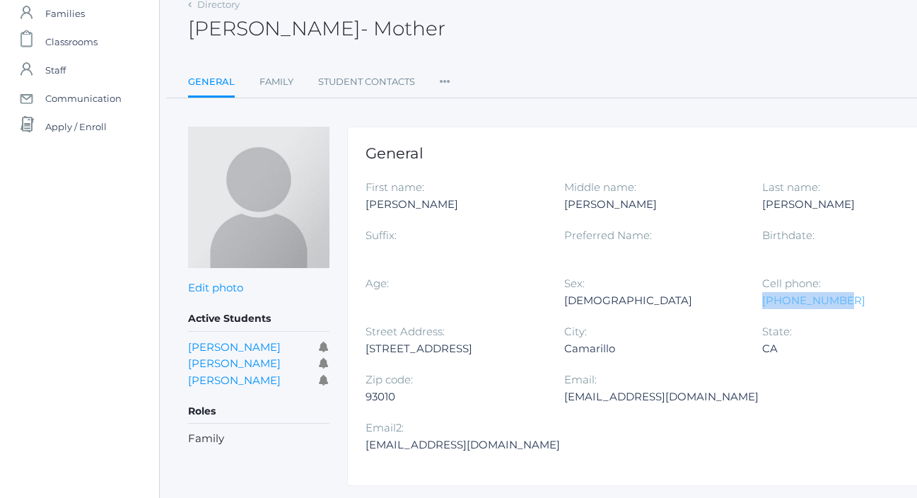
drag, startPoint x: 837, startPoint y: 302, endPoint x: 763, endPoint y: 300, distance: 74.2
click at [763, 300] on div "805-231-6331" at bounding box center [850, 300] width 177 height 17
copy link "805-231-6331"
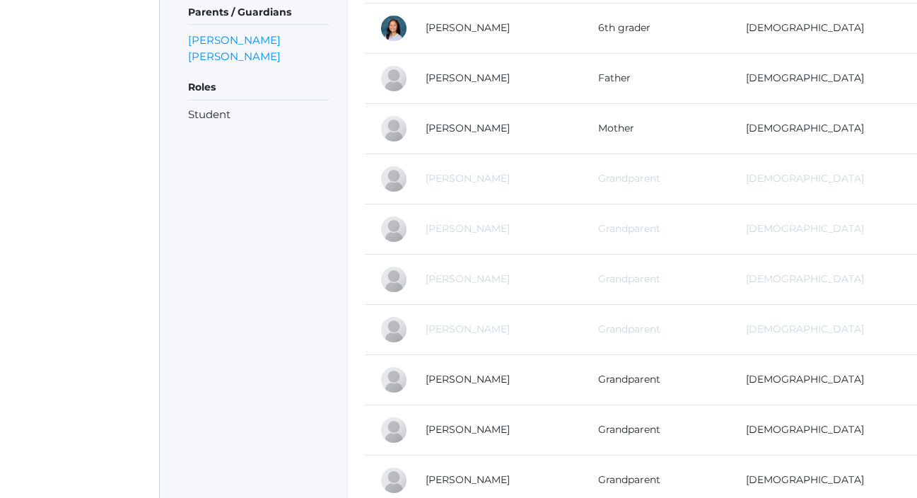
scroll to position [482, 0]
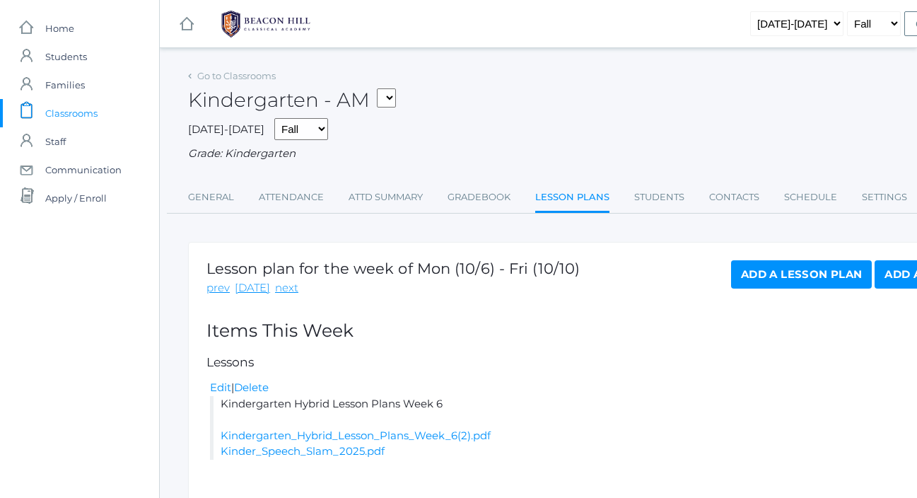
scroll to position [78, 0]
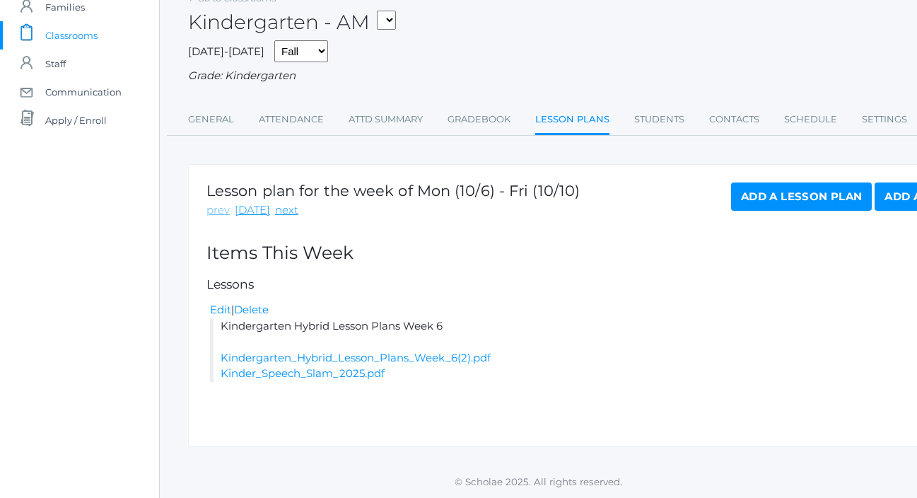
click at [213, 214] on link "prev" at bounding box center [217, 210] width 23 height 16
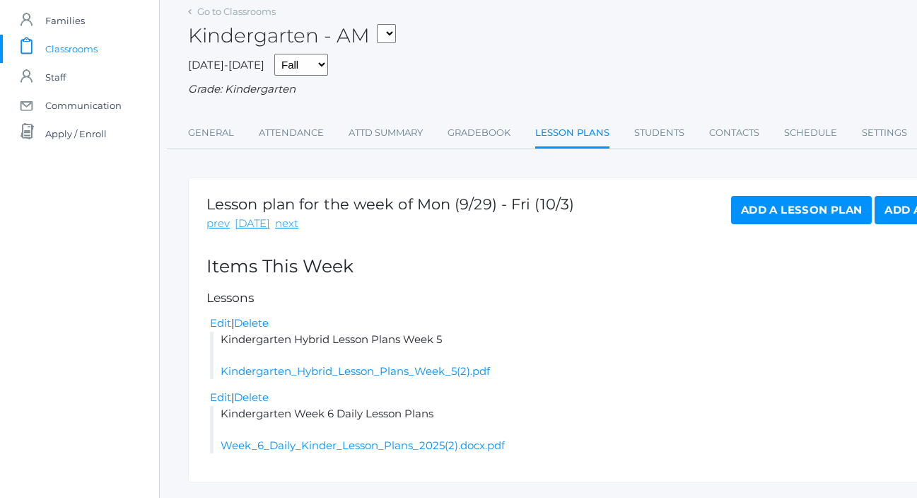
scroll to position [100, 0]
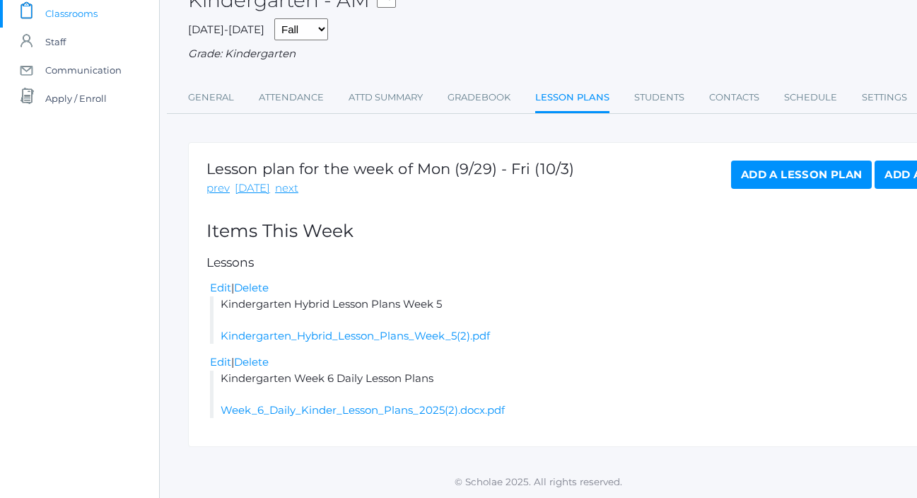
drag, startPoint x: 439, startPoint y: 382, endPoint x: 218, endPoint y: 377, distance: 220.6
click at [218, 377] on li "Kindergarten Week 6 Daily Lesson Plans Week_6_Daily_Kinder_Lesson_Plans_2025(2)…" at bounding box center [585, 394] width 751 height 48
copy li "Kindergarten Week 6 Daily Lesson Plans"
click at [278, 194] on link "next" at bounding box center [286, 188] width 23 height 16
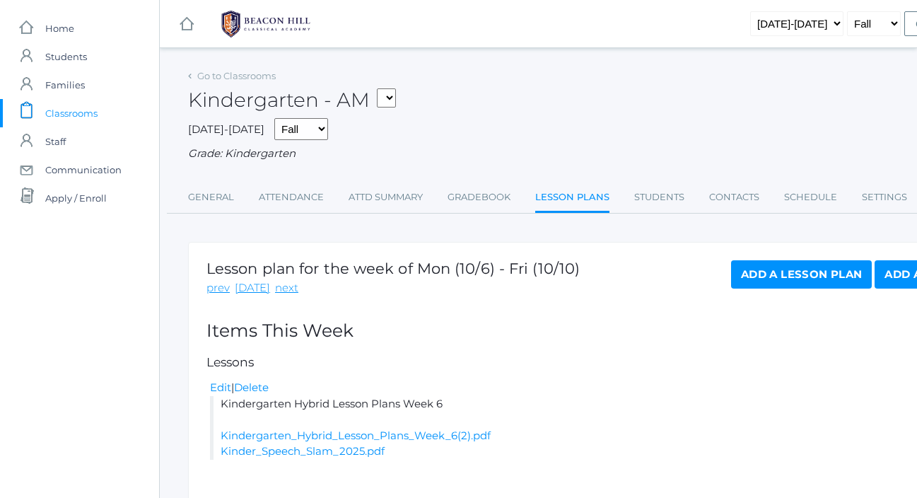
click at [756, 274] on link "Add a Lesson Plan" at bounding box center [801, 274] width 141 height 28
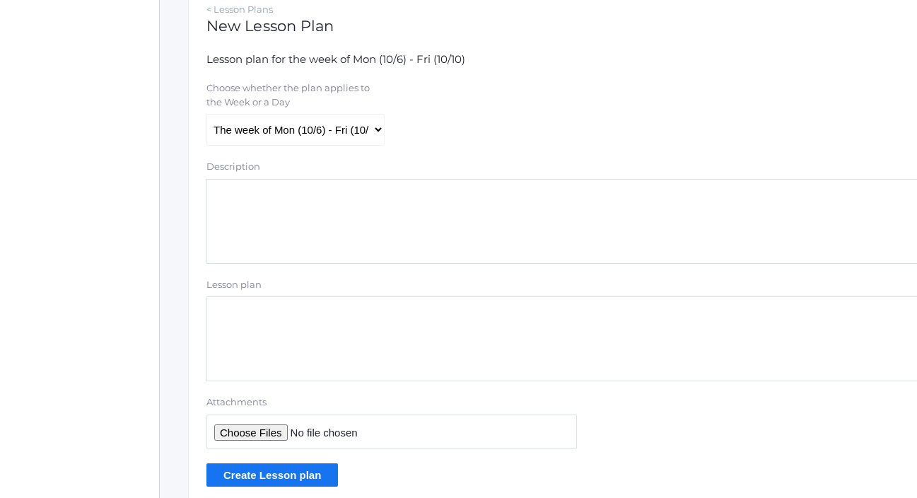
scroll to position [303, 0]
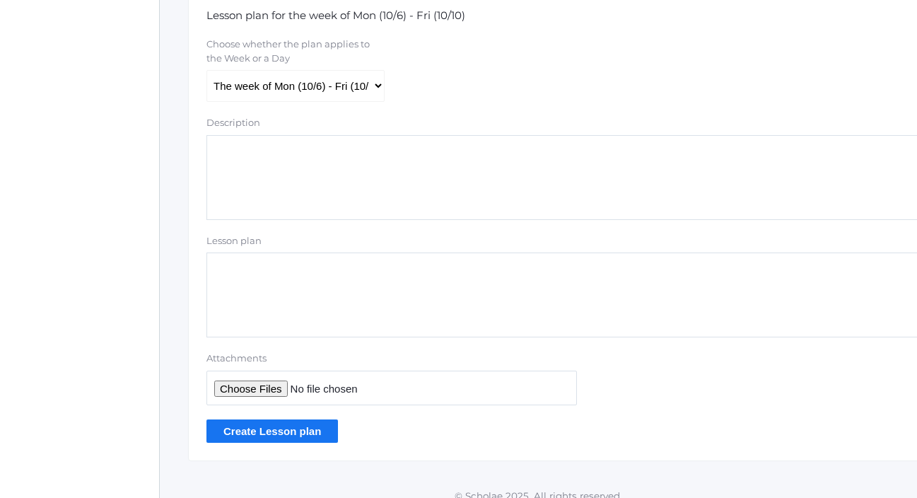
click at [328, 297] on textarea "Lesson plan" at bounding box center [583, 294] width 755 height 85
paste textarea "Kindergarten Week 6 Daily Lesson Plans"
click at [315, 268] on textarea "Kindergarten Week 6 Daily Lesson Plans" at bounding box center [583, 294] width 755 height 85
type textarea "Kindergarten Week 7 Daily Lesson Plans"
click at [246, 388] on input "Attachments" at bounding box center [391, 387] width 370 height 35
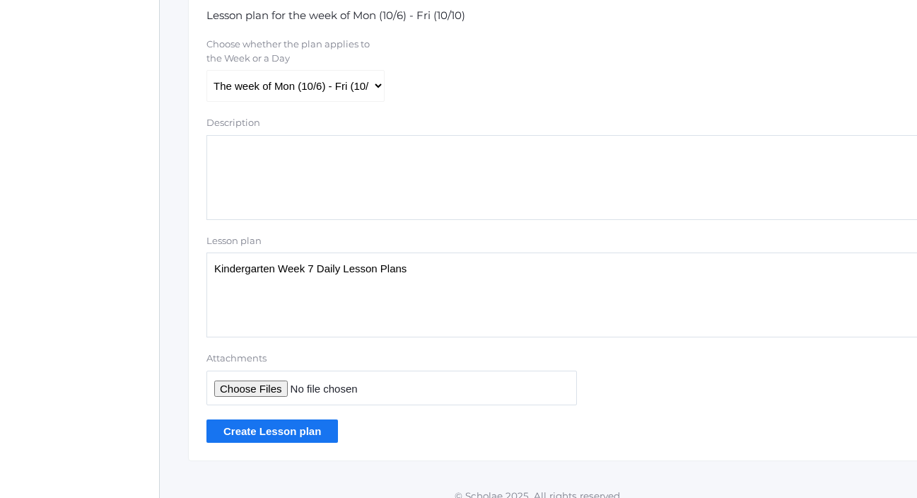
click at [264, 390] on input "Attachments" at bounding box center [391, 387] width 370 height 35
type input "C:\fakepath\Week 7 Daily Kinder Lesson Plans 2025.docx.pdf"
click at [305, 433] on input "Create Lesson plan" at bounding box center [271, 430] width 131 height 23
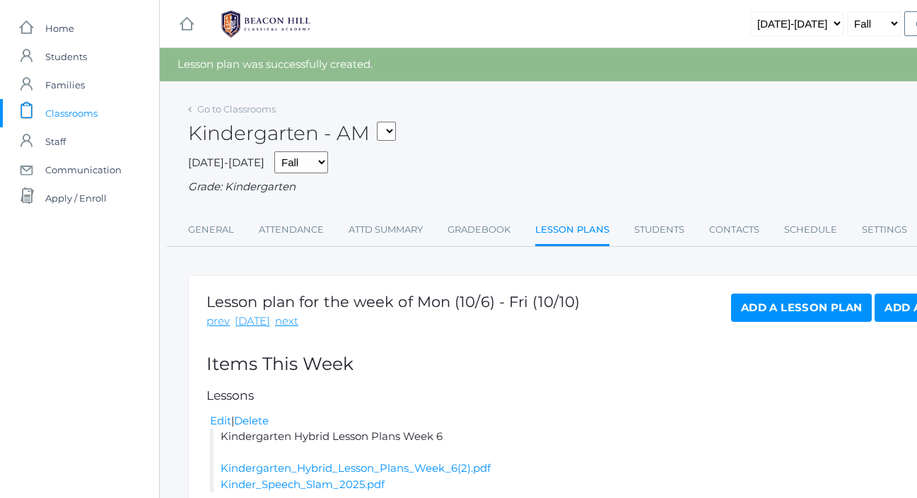
click at [389, 132] on select "*KIND - Kindergarten AM *KIND - Kindergarten PM" at bounding box center [386, 131] width 19 height 19
select select "2131"
click at [381, 122] on select "*KIND - Kindergarten AM *KIND - Kindergarten PM" at bounding box center [386, 131] width 19 height 19
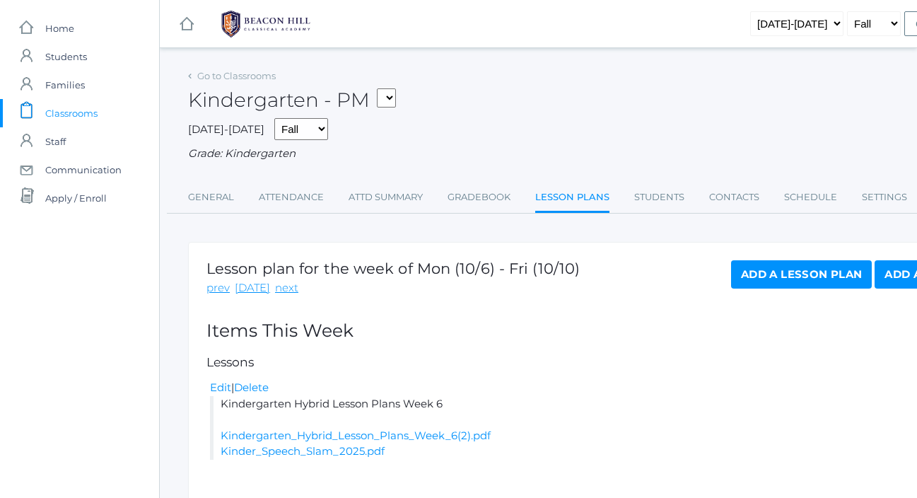
scroll to position [78, 0]
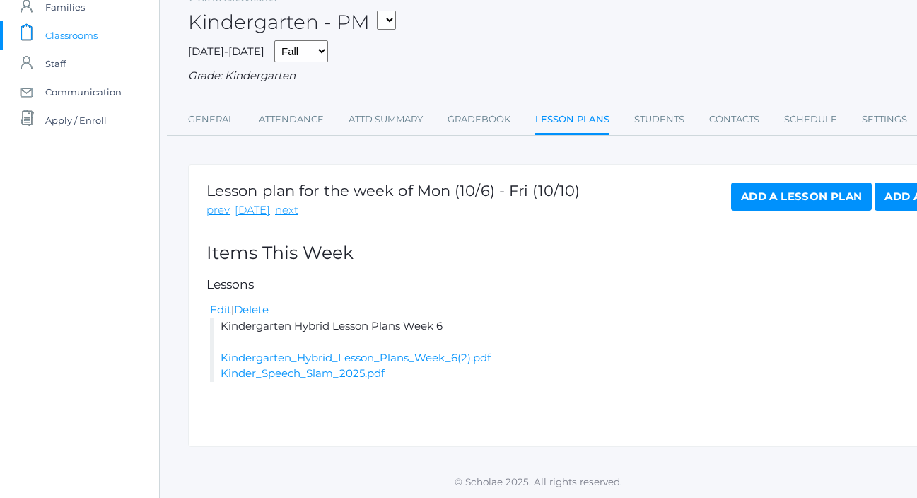
click at [744, 206] on link "Add a Lesson Plan" at bounding box center [801, 196] width 141 height 28
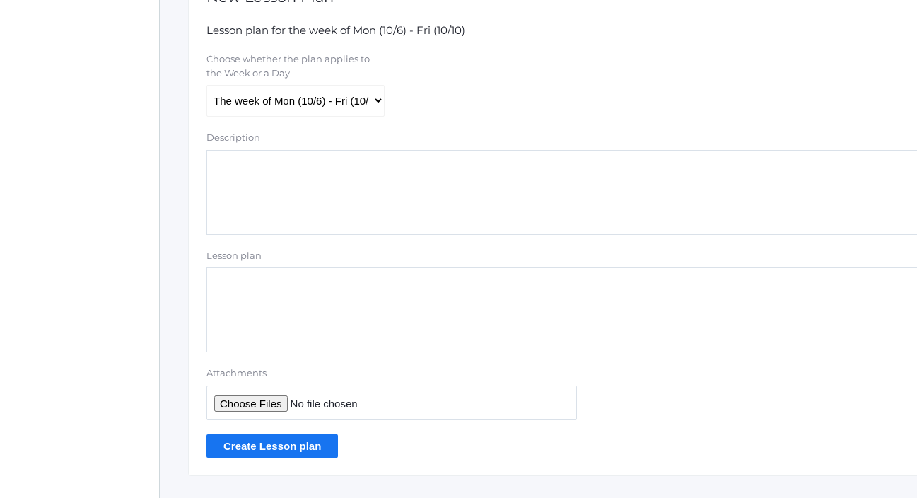
scroll to position [317, 0]
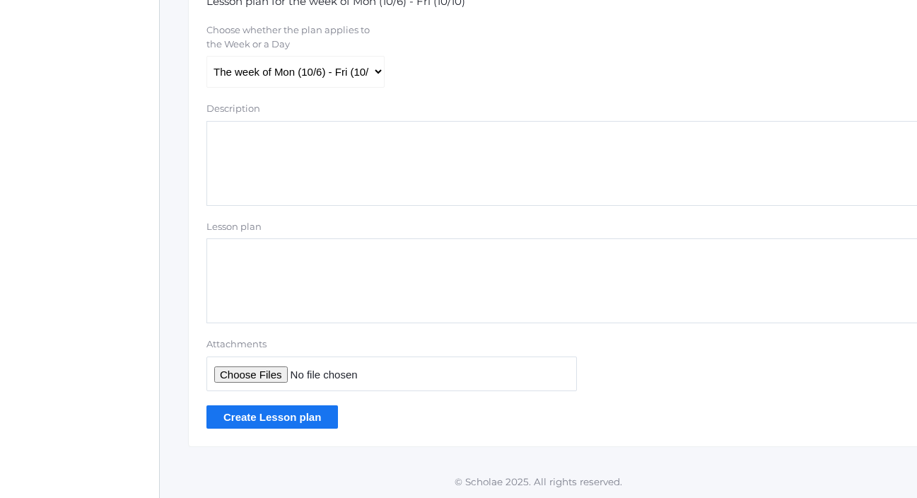
click at [334, 284] on textarea "Lesson plan" at bounding box center [583, 280] width 755 height 85
paste textarea "Kindergarten Week 6 Daily Lesson Plans"
click at [314, 258] on textarea "Kindergarten Week 6 Daily Lesson Plans" at bounding box center [583, 280] width 755 height 85
type textarea "Kindergarten Week 7 Daily Lesson Plans"
click at [269, 375] on input "Attachments" at bounding box center [391, 373] width 370 height 35
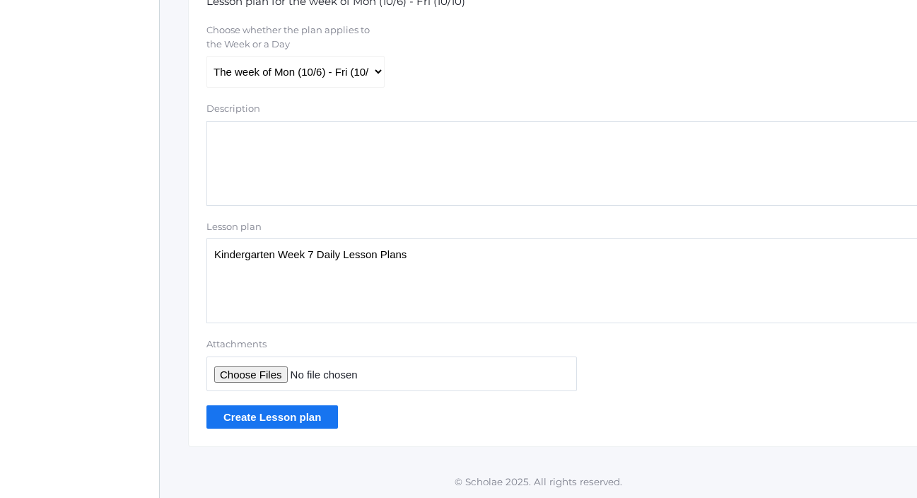
type input "C:\fakepath\Week 7 Daily Kinder Lesson Plans 2025.docx.pdf"
click at [322, 421] on input "Create Lesson plan" at bounding box center [271, 416] width 131 height 23
